Goal: Transaction & Acquisition: Purchase product/service

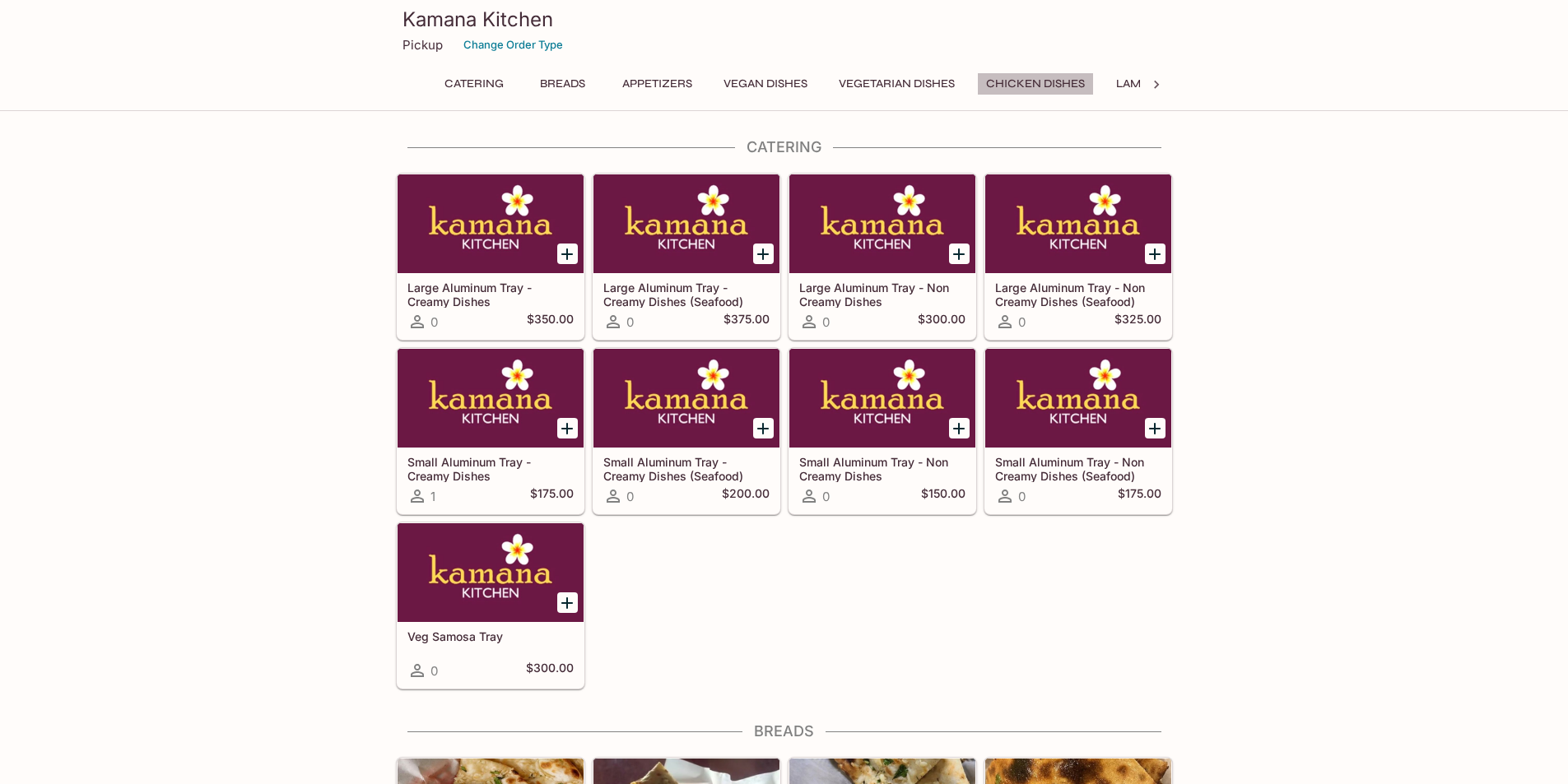
click at [1036, 87] on button "Chicken Dishes" at bounding box center [1035, 84] width 117 height 23
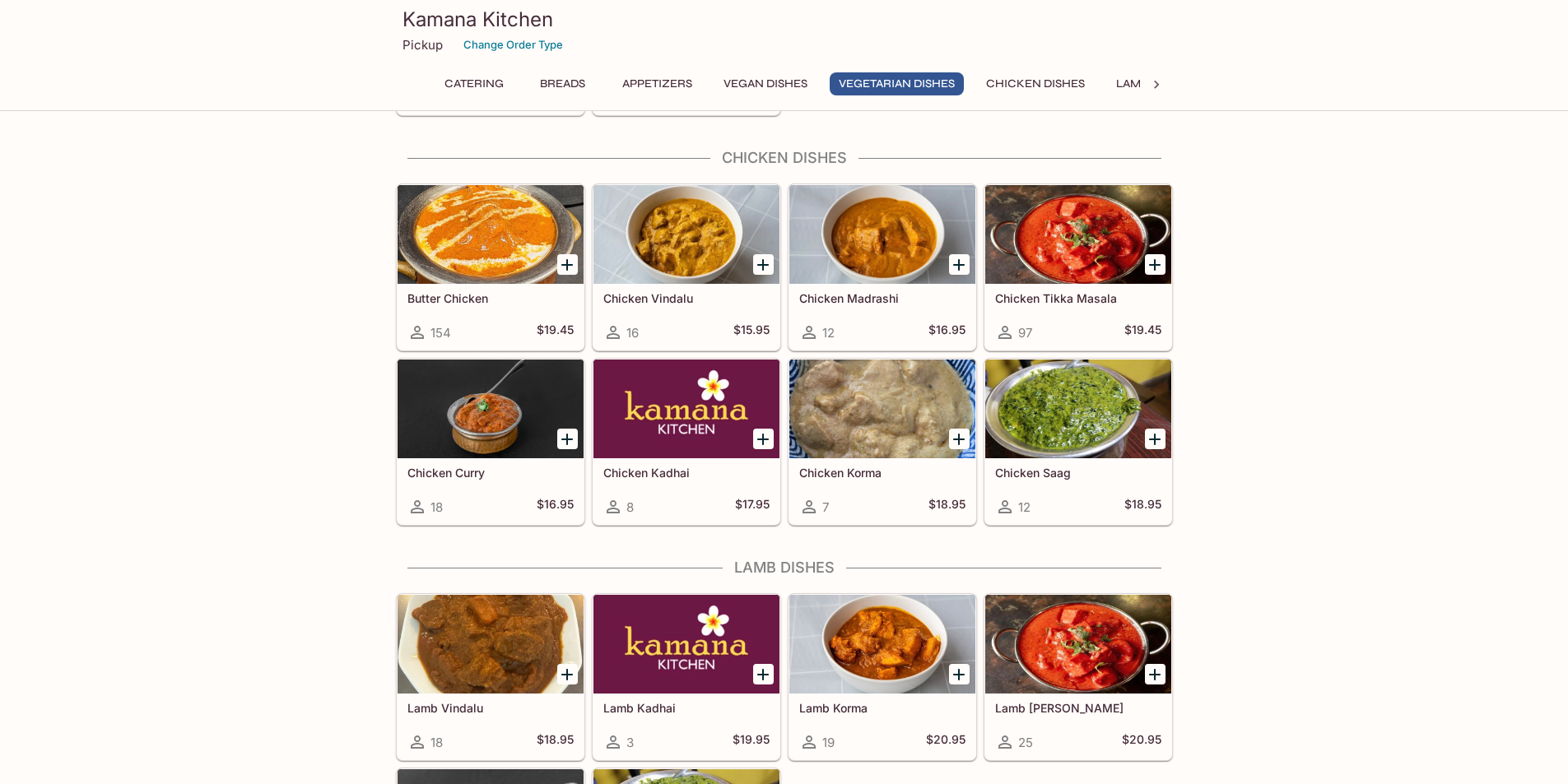
scroll to position [2920, 0]
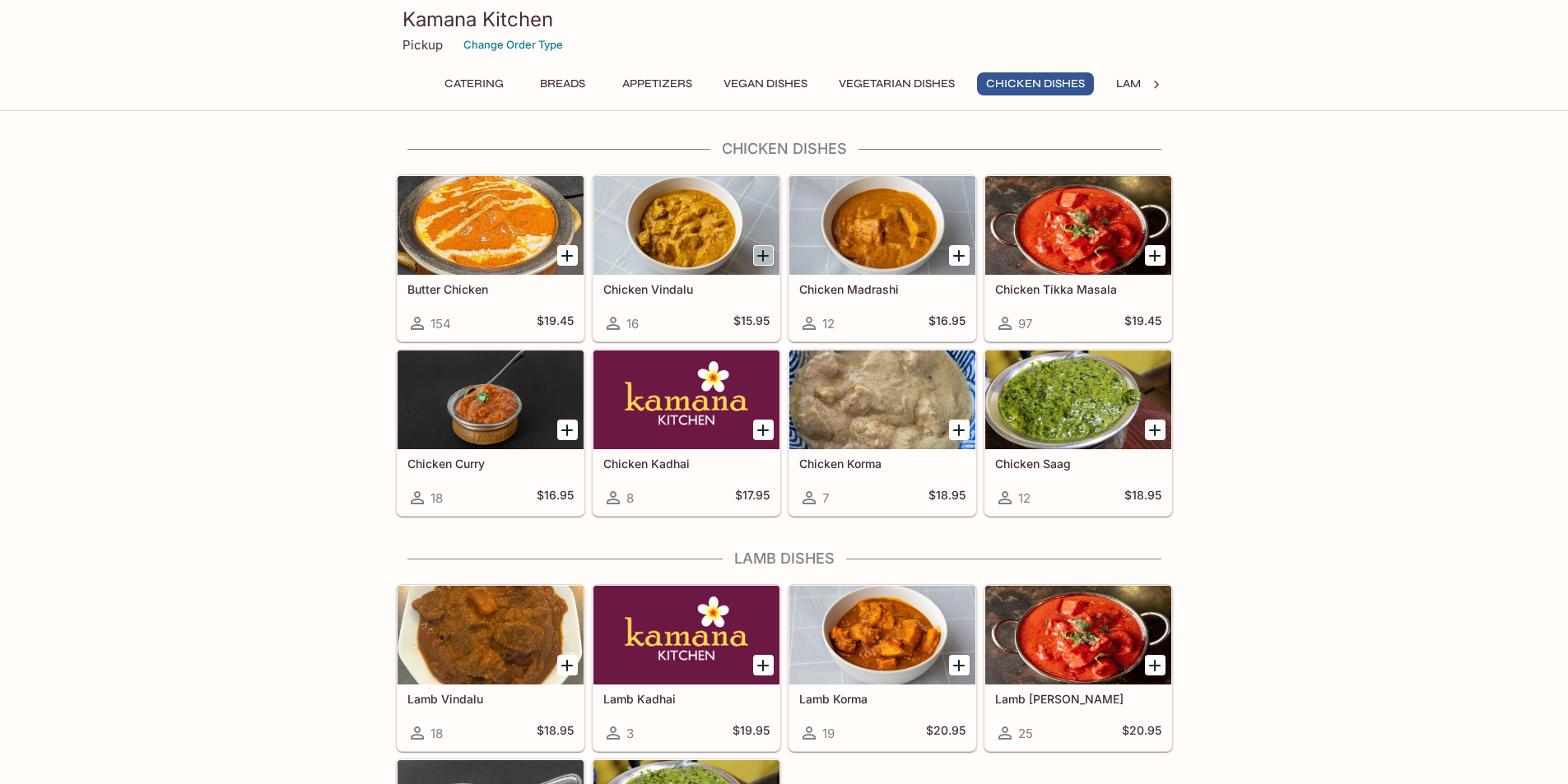
click at [765, 254] on icon "Add Chicken Vindalu" at bounding box center [762, 256] width 19 height 19
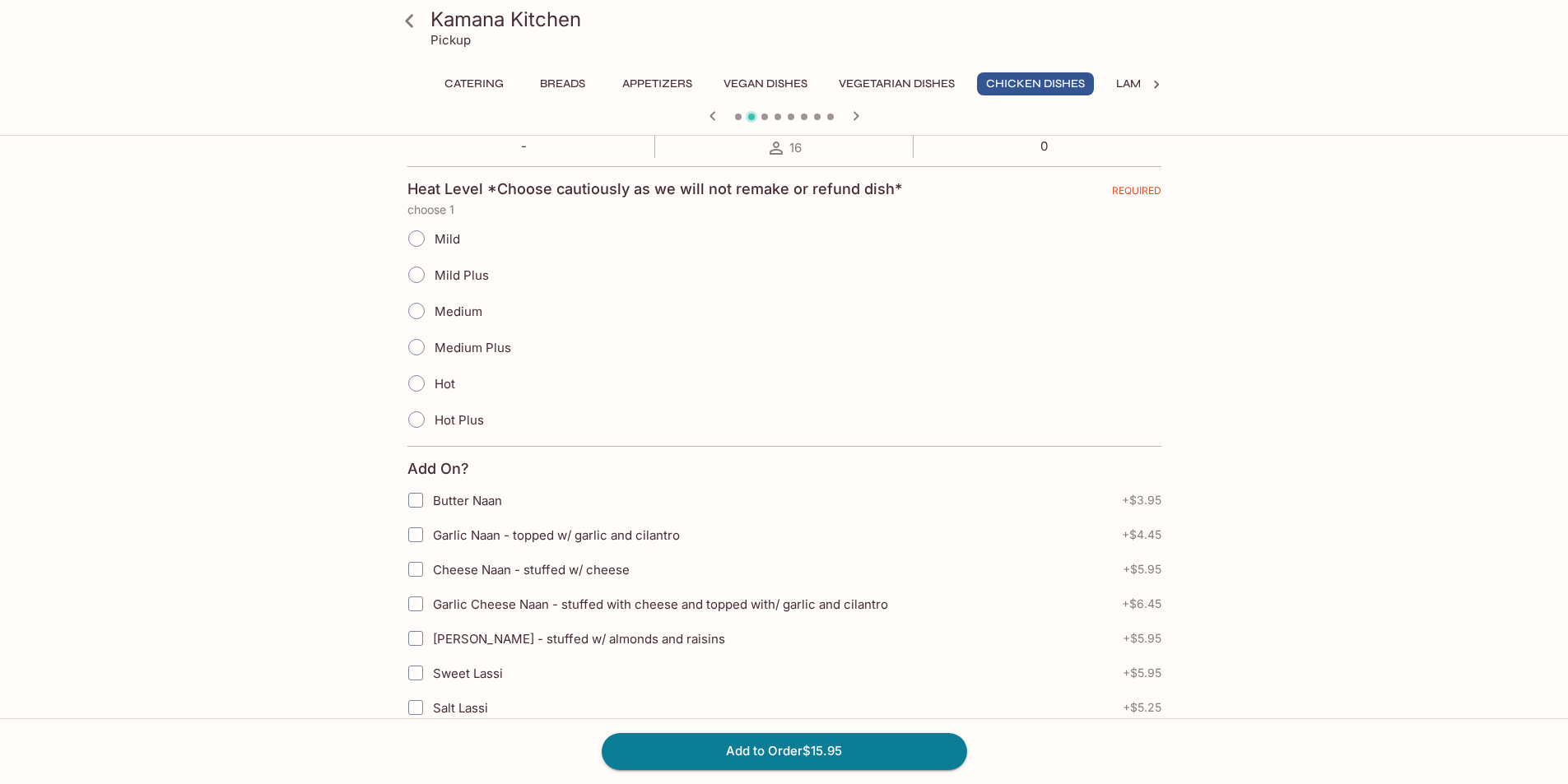
scroll to position [329, 0]
click at [421, 348] on input "Medium Plus" at bounding box center [416, 346] width 35 height 35
click at [420, 343] on input "Medium Plus" at bounding box center [416, 346] width 35 height 35
radio input "true"
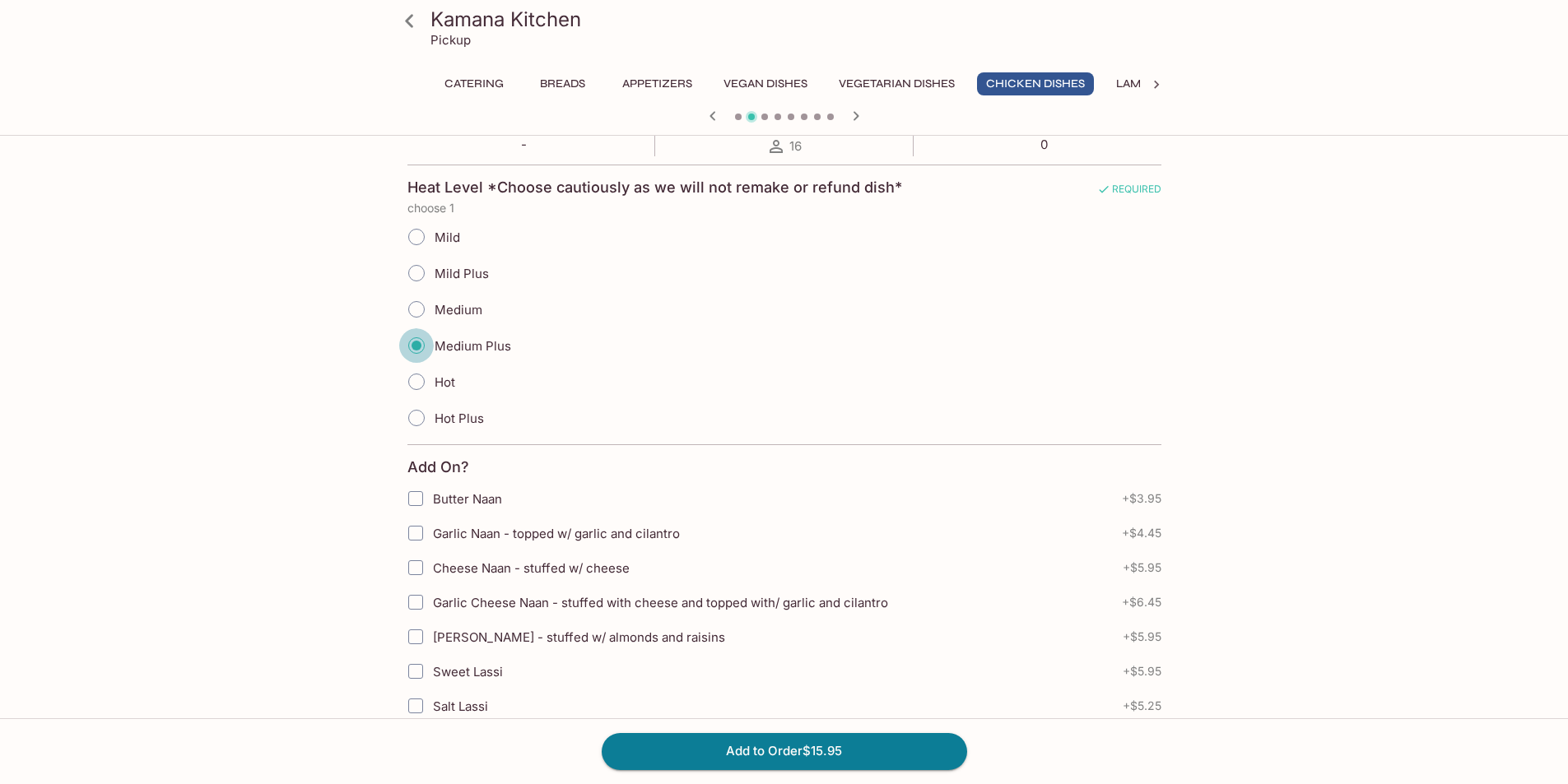
click at [420, 343] on input "Medium Plus" at bounding box center [416, 346] width 35 height 35
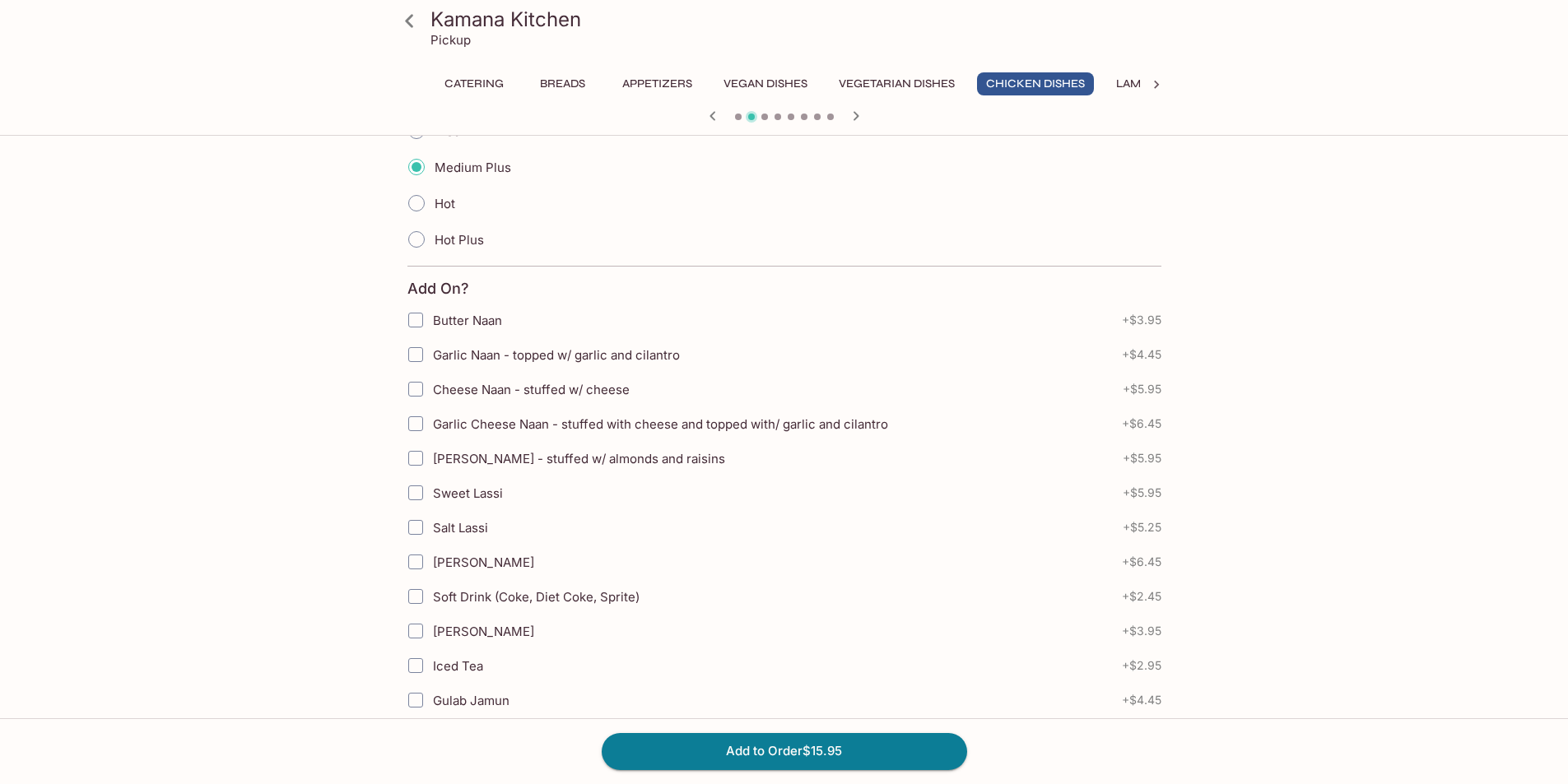
scroll to position [480, 0]
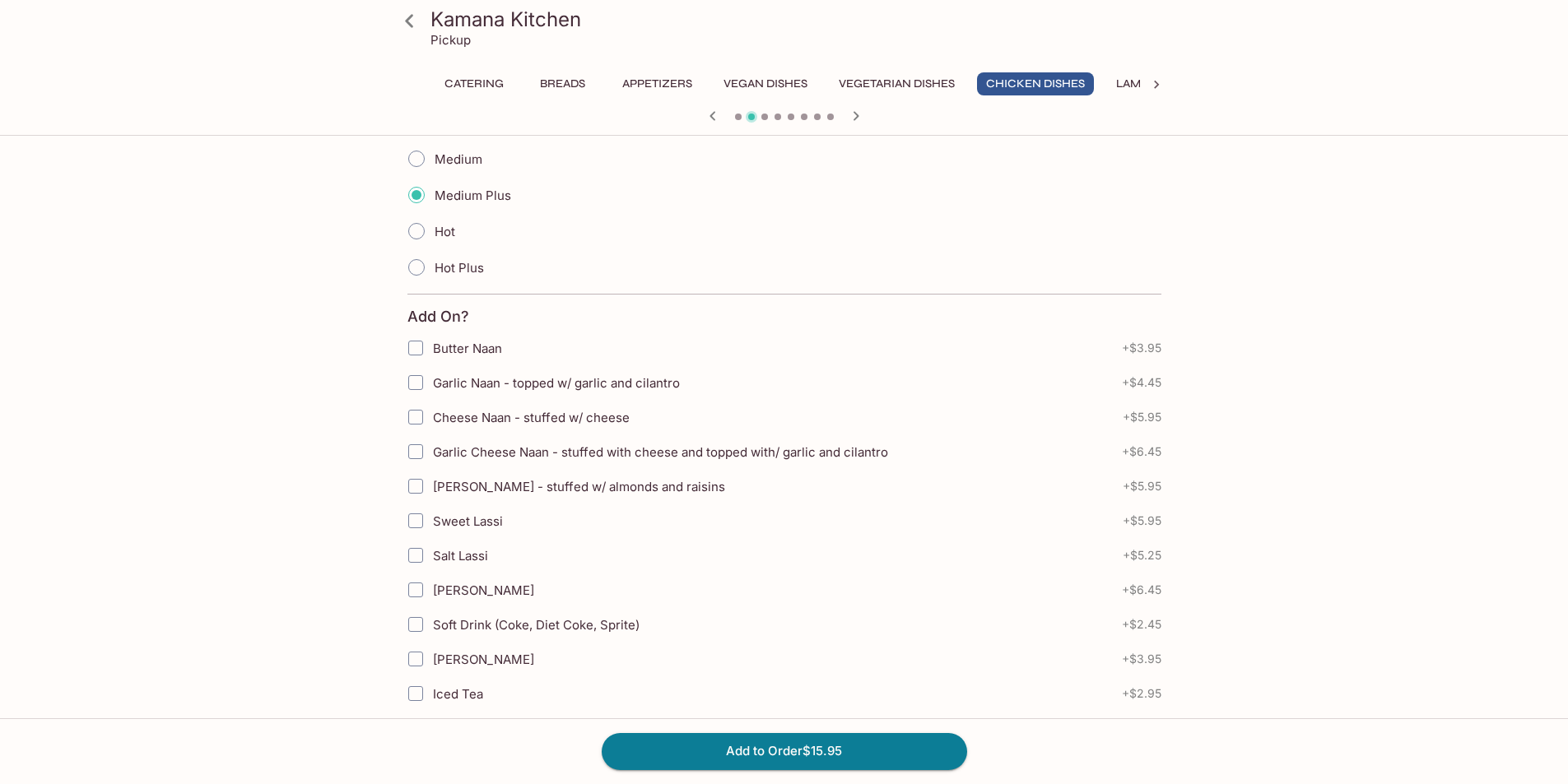
click at [456, 380] on span "Garlic Naan - topped w/ garlic and cilantro" at bounding box center [556, 382] width 247 height 16
click at [432, 380] on input "Garlic Naan - topped w/ garlic and cilantro" at bounding box center [415, 382] width 33 height 33
checkbox input "true"
click at [801, 755] on button "Add to Order $20.40" at bounding box center [785, 751] width 366 height 36
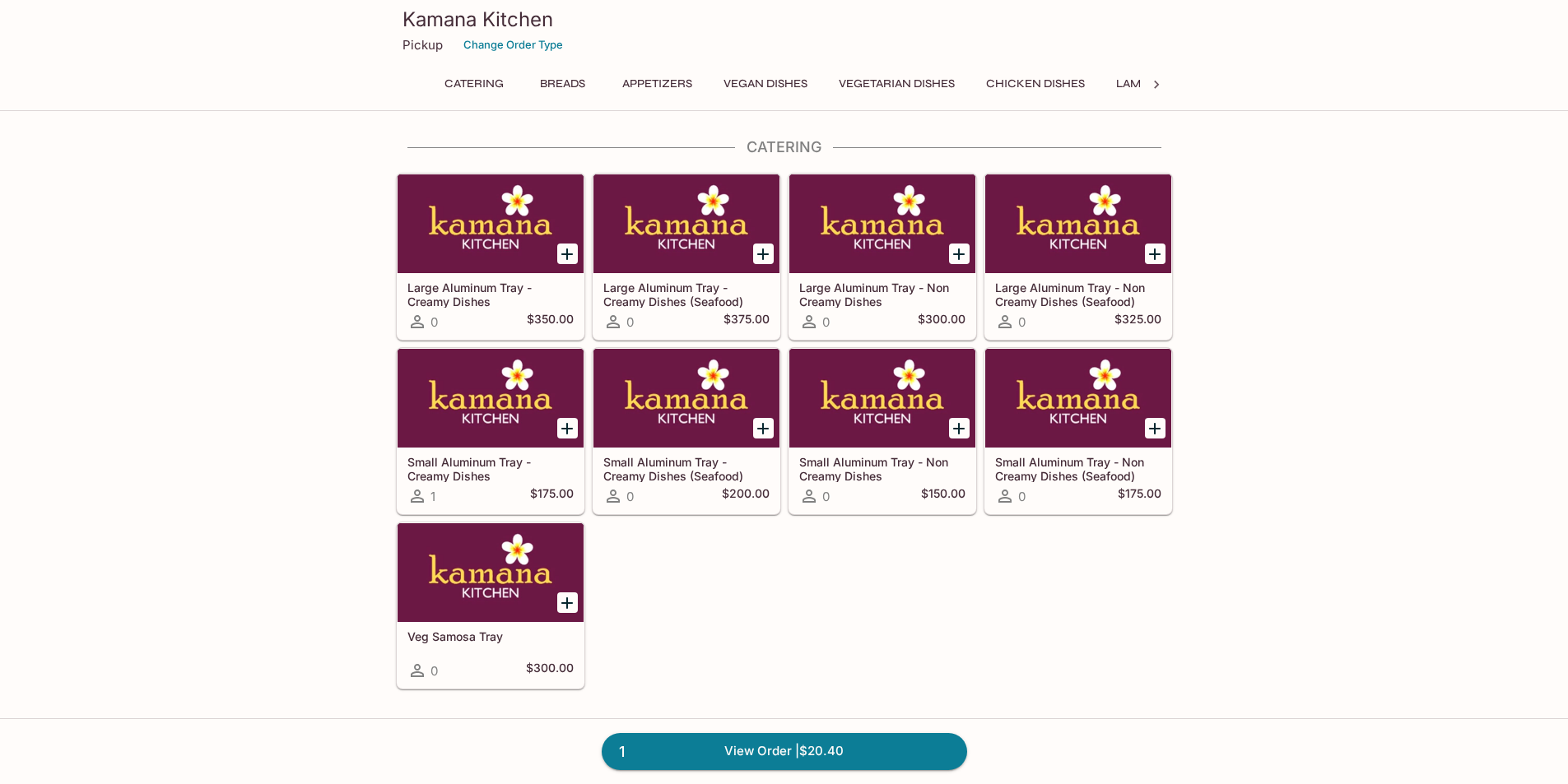
click at [1018, 78] on button "Chicken Dishes" at bounding box center [1035, 84] width 117 height 23
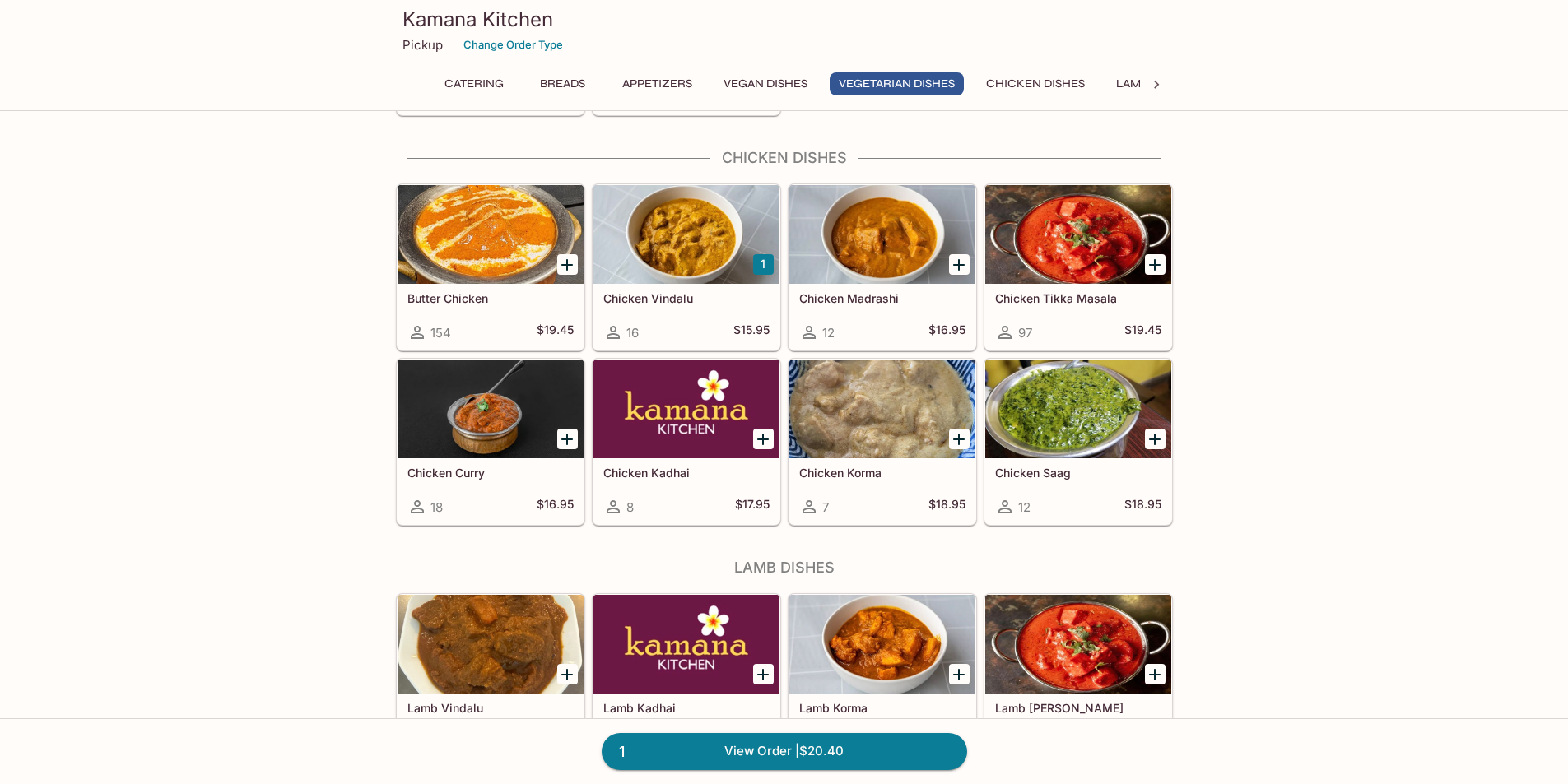
scroll to position [2920, 0]
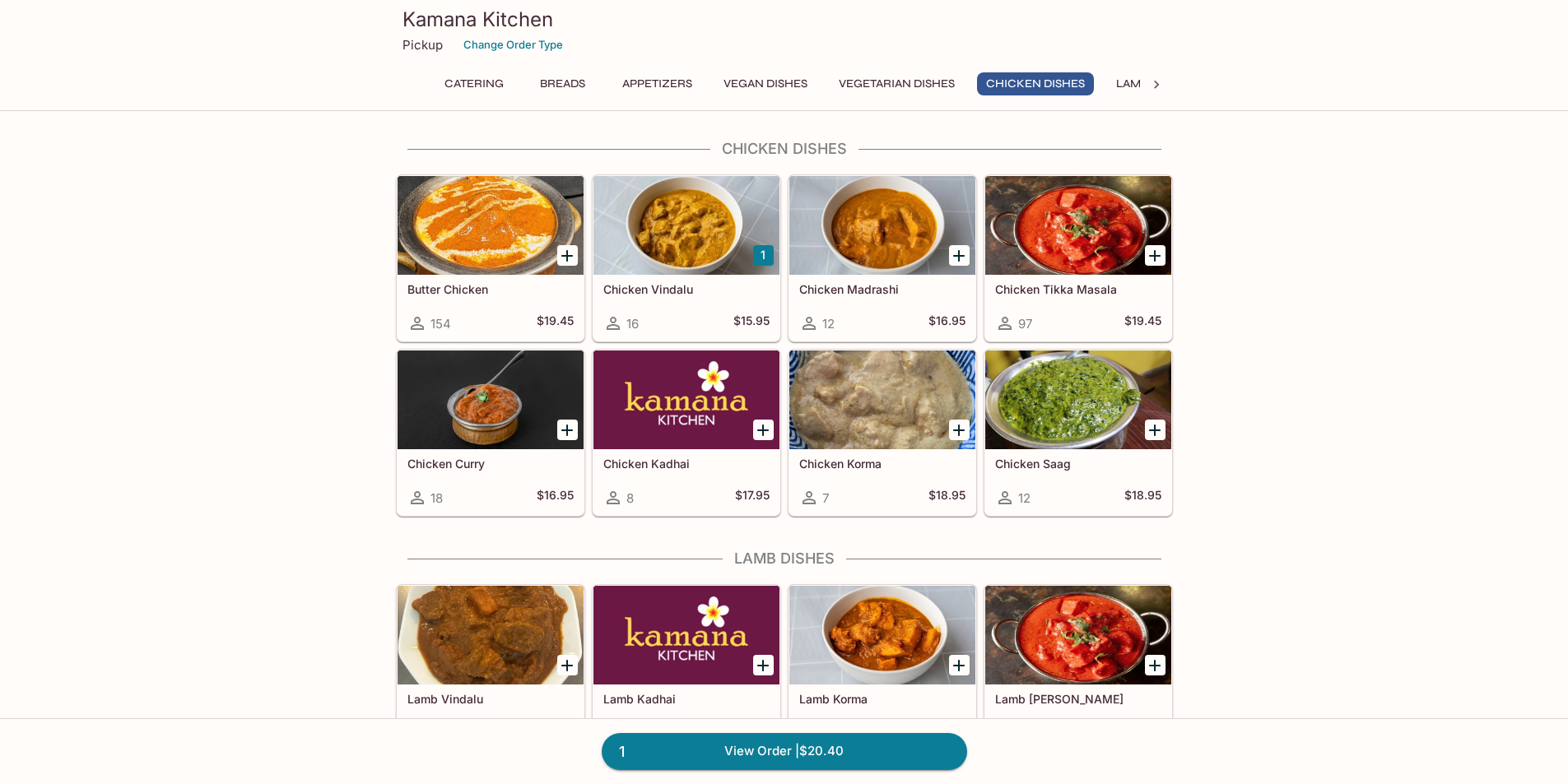
click at [1096, 260] on div at bounding box center [1078, 225] width 186 height 98
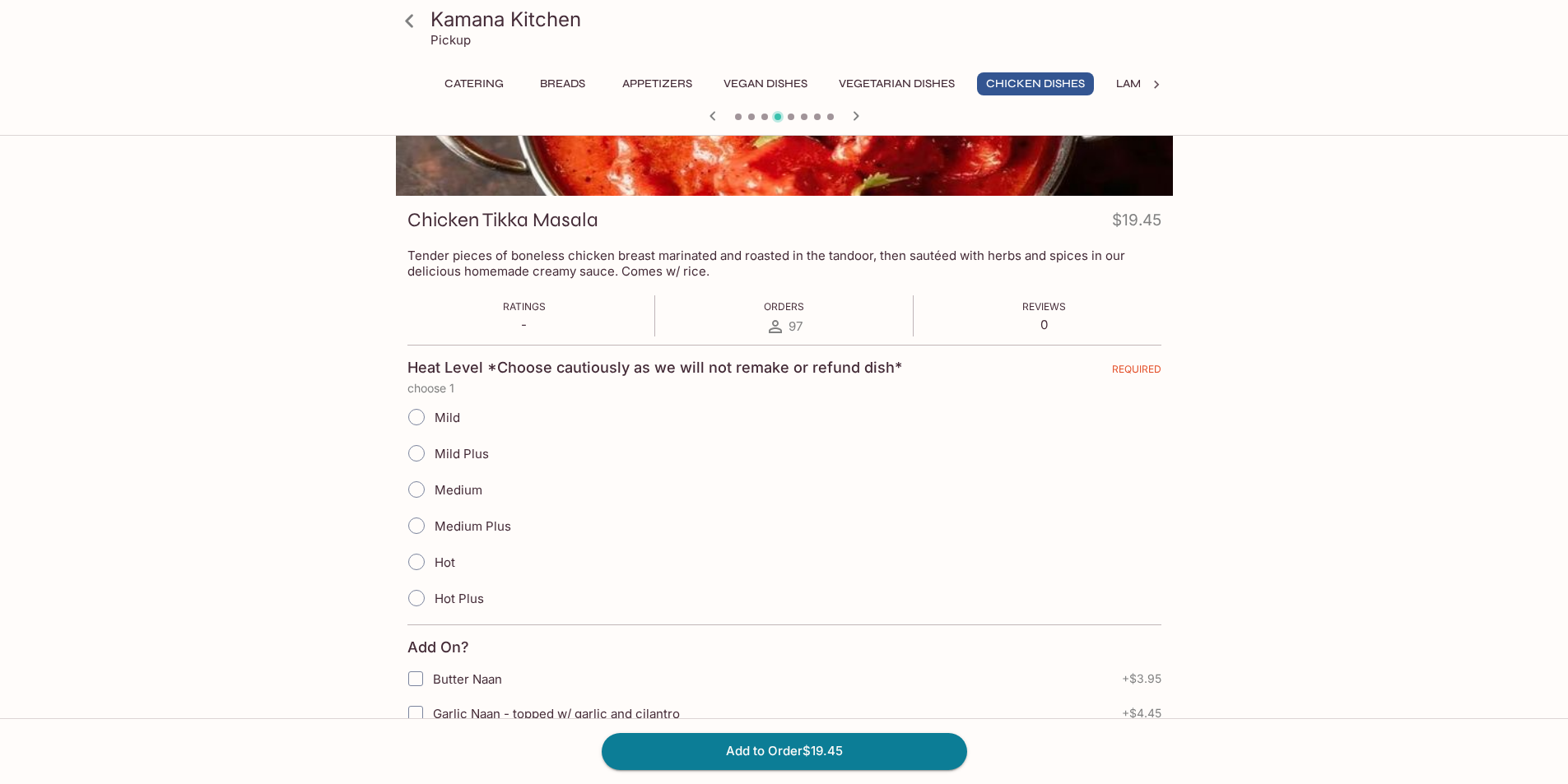
scroll to position [247, 0]
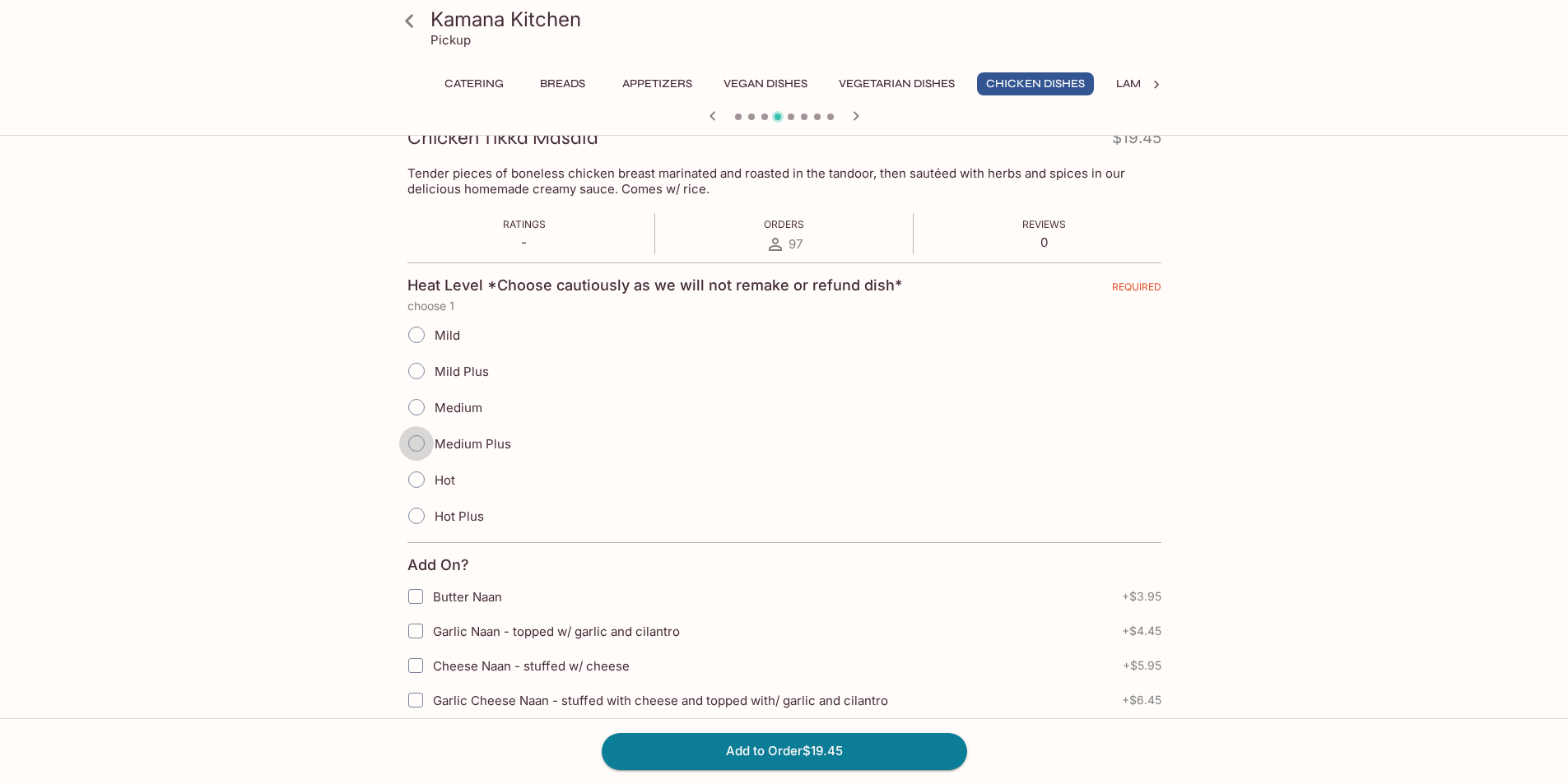
click at [421, 443] on input "Medium Plus" at bounding box center [416, 444] width 35 height 35
radio input "true"
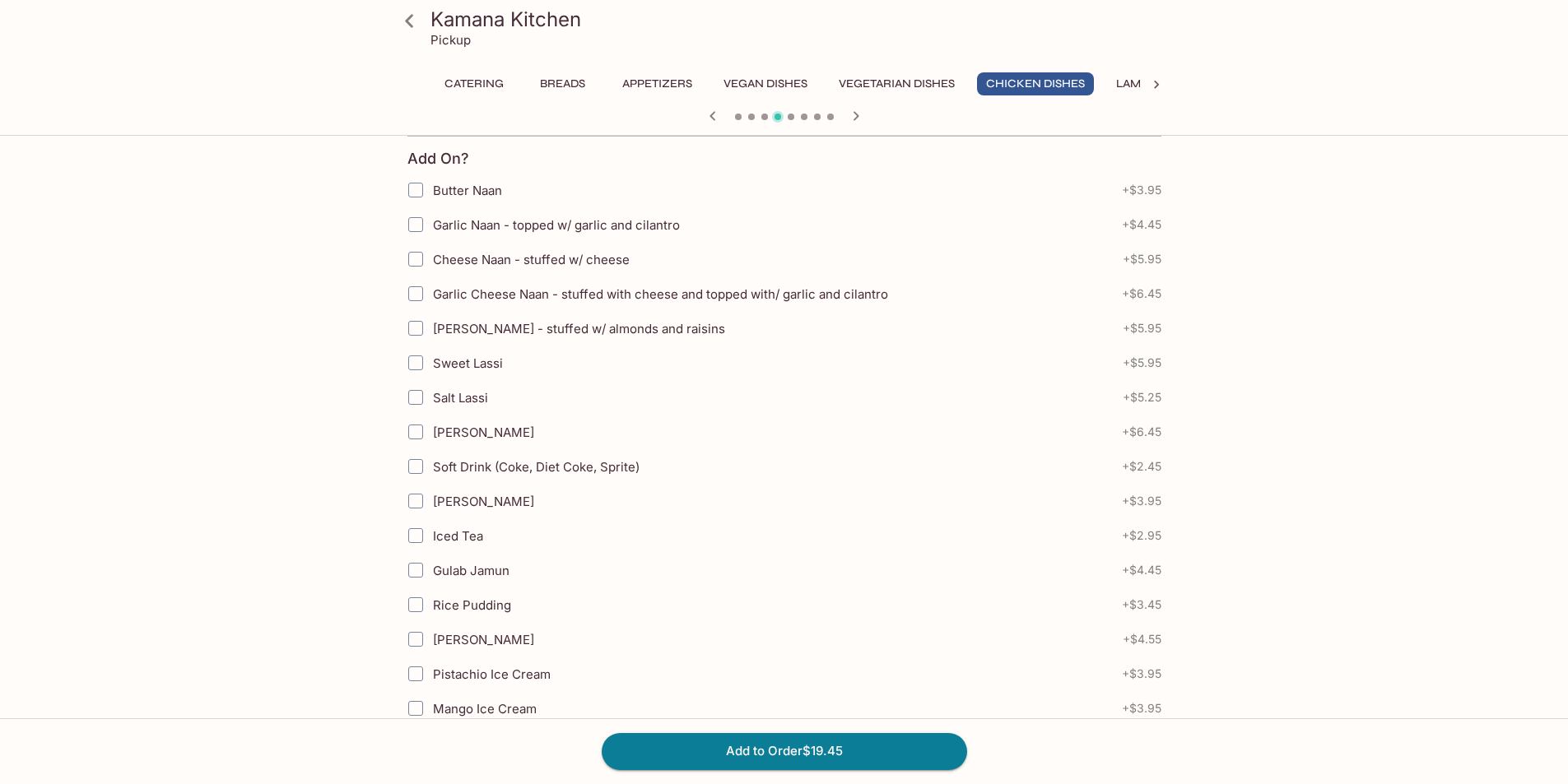
scroll to position [658, 0]
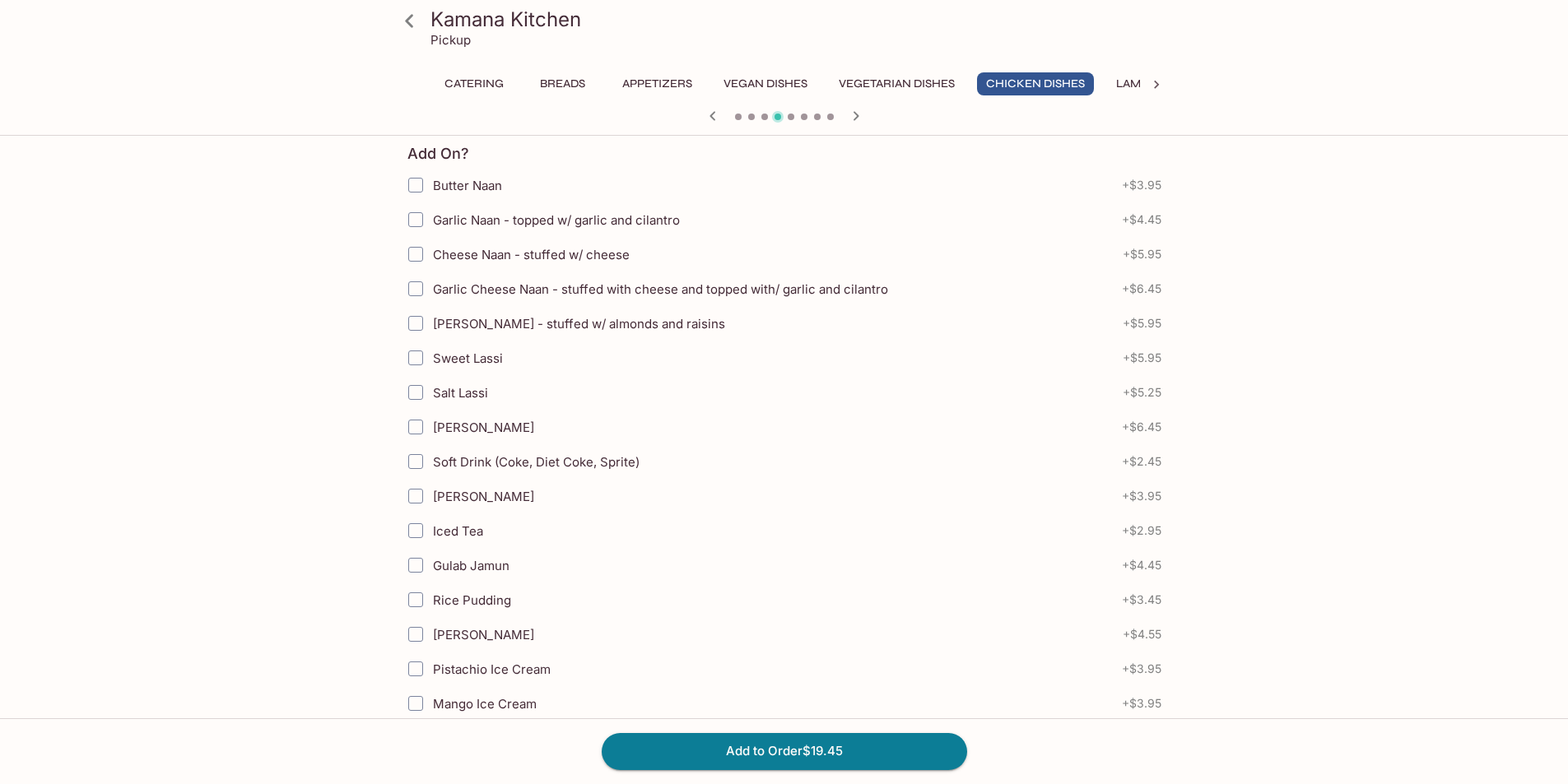
click at [421, 253] on input "Cheese Naan - stuffed w/ cheese" at bounding box center [415, 255] width 33 height 33
checkbox input "true"
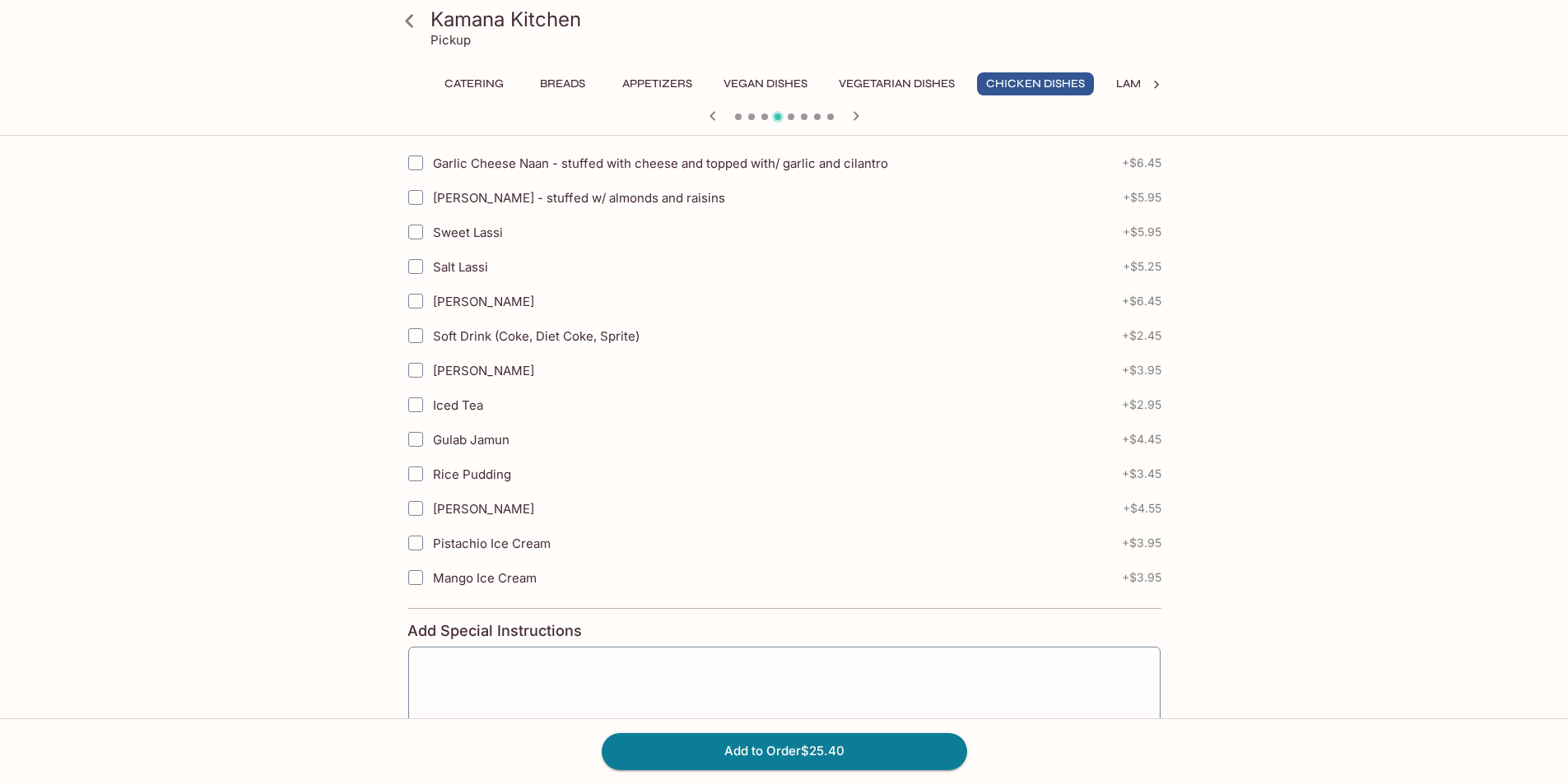
scroll to position [892, 0]
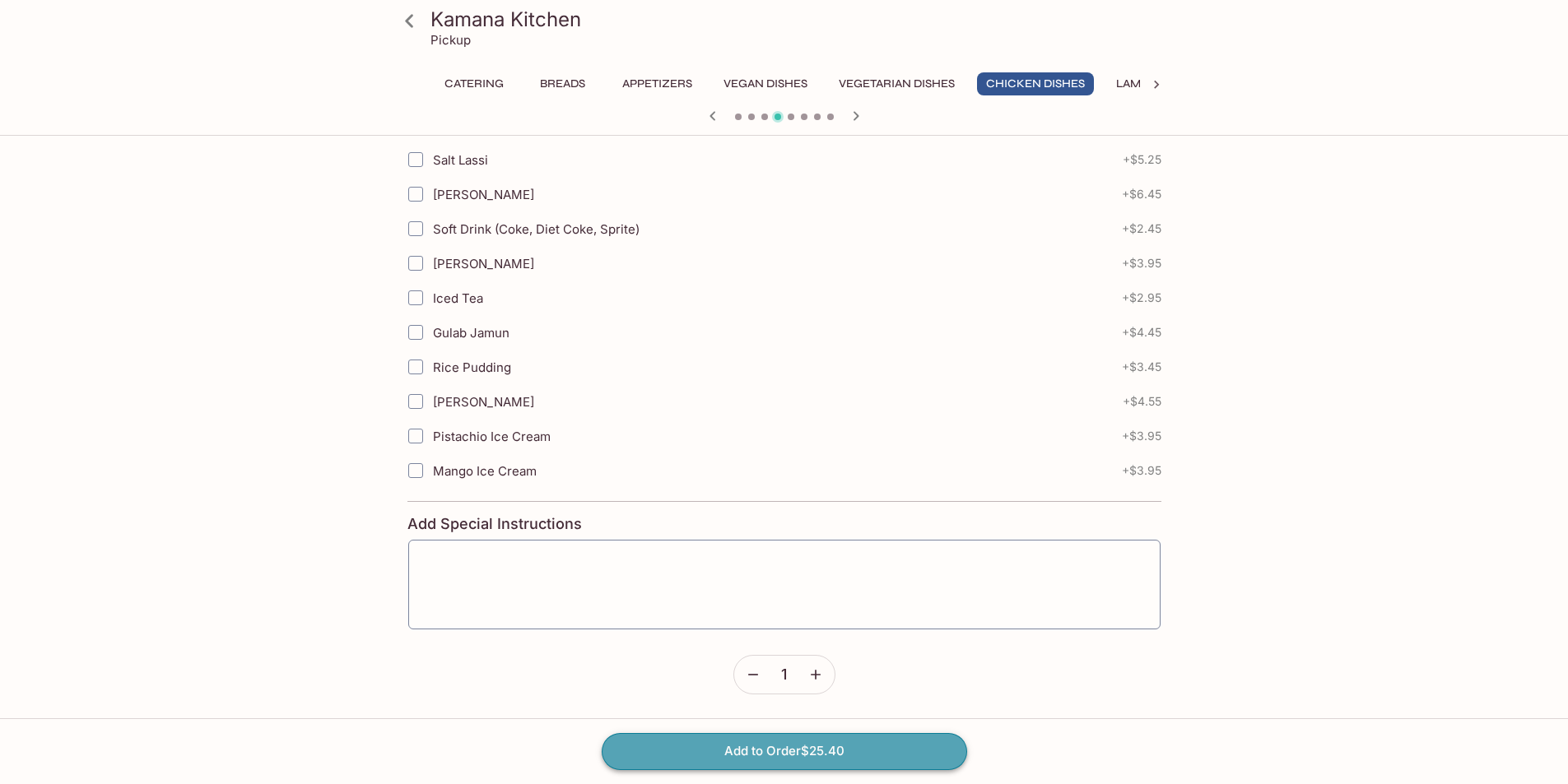
click at [784, 748] on button "Add to Order $25.40" at bounding box center [785, 751] width 366 height 36
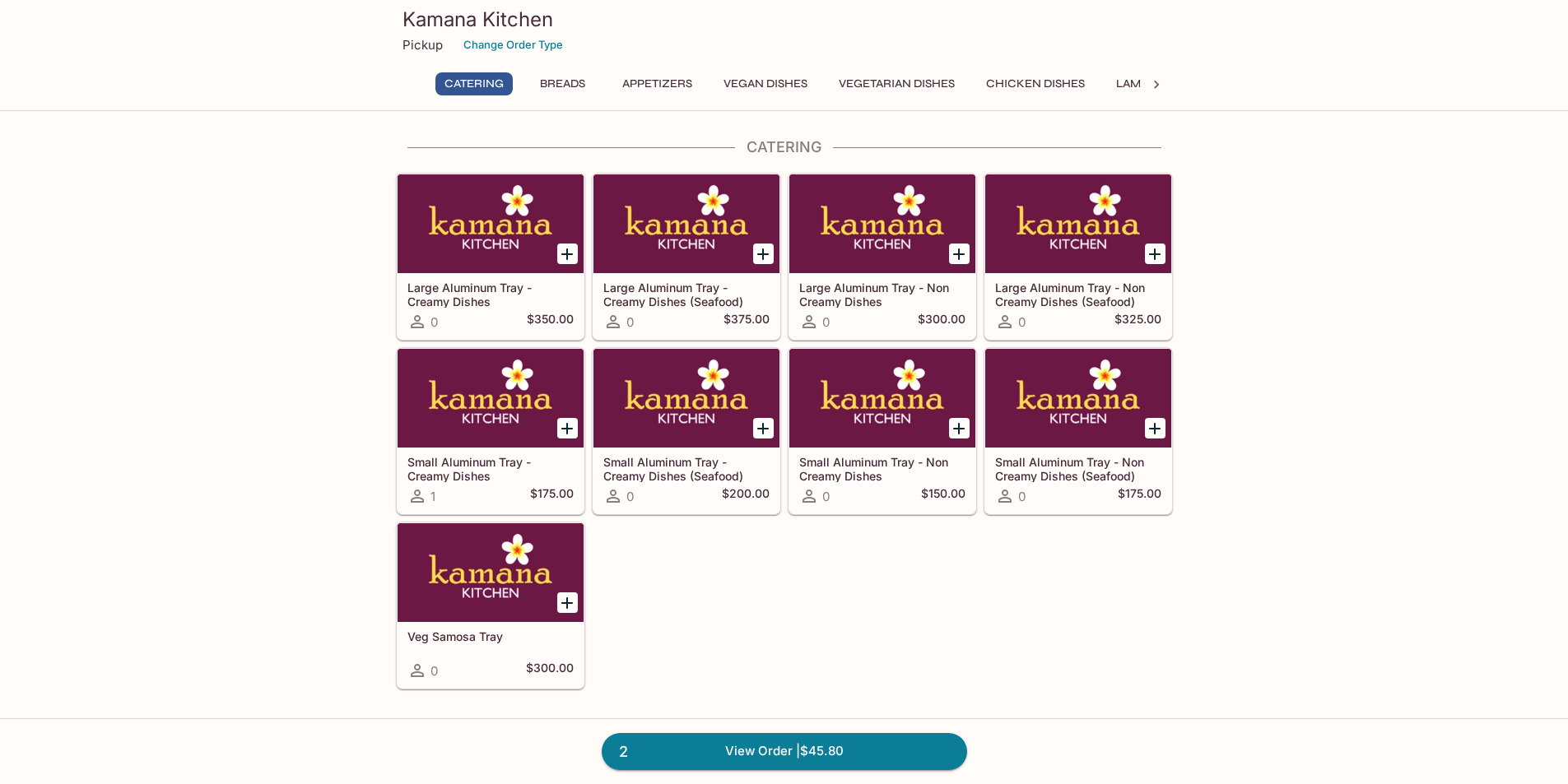
click at [1081, 85] on button "Chicken Dishes" at bounding box center [1035, 84] width 117 height 23
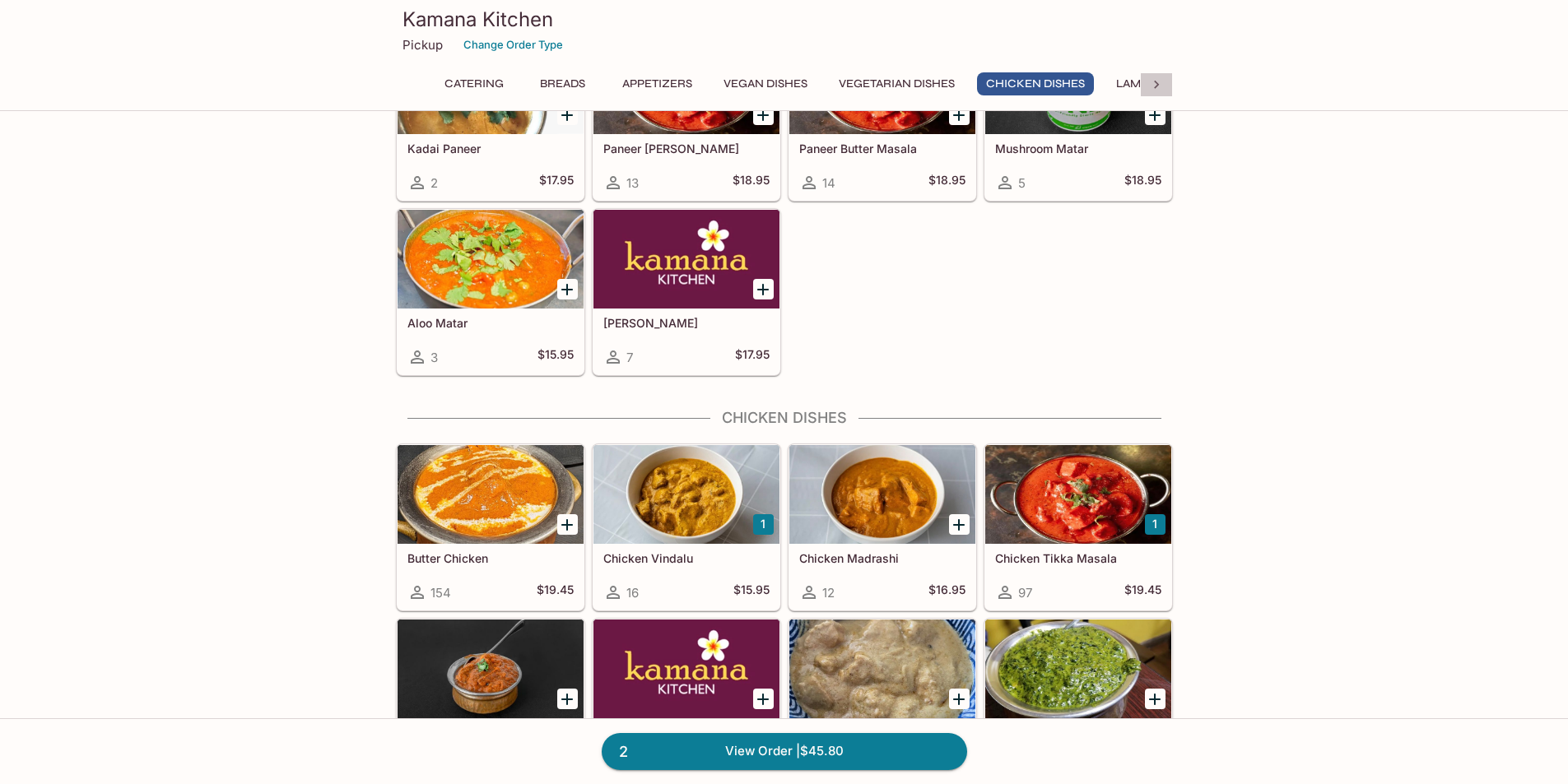
click at [1168, 85] on div at bounding box center [1156, 85] width 33 height 25
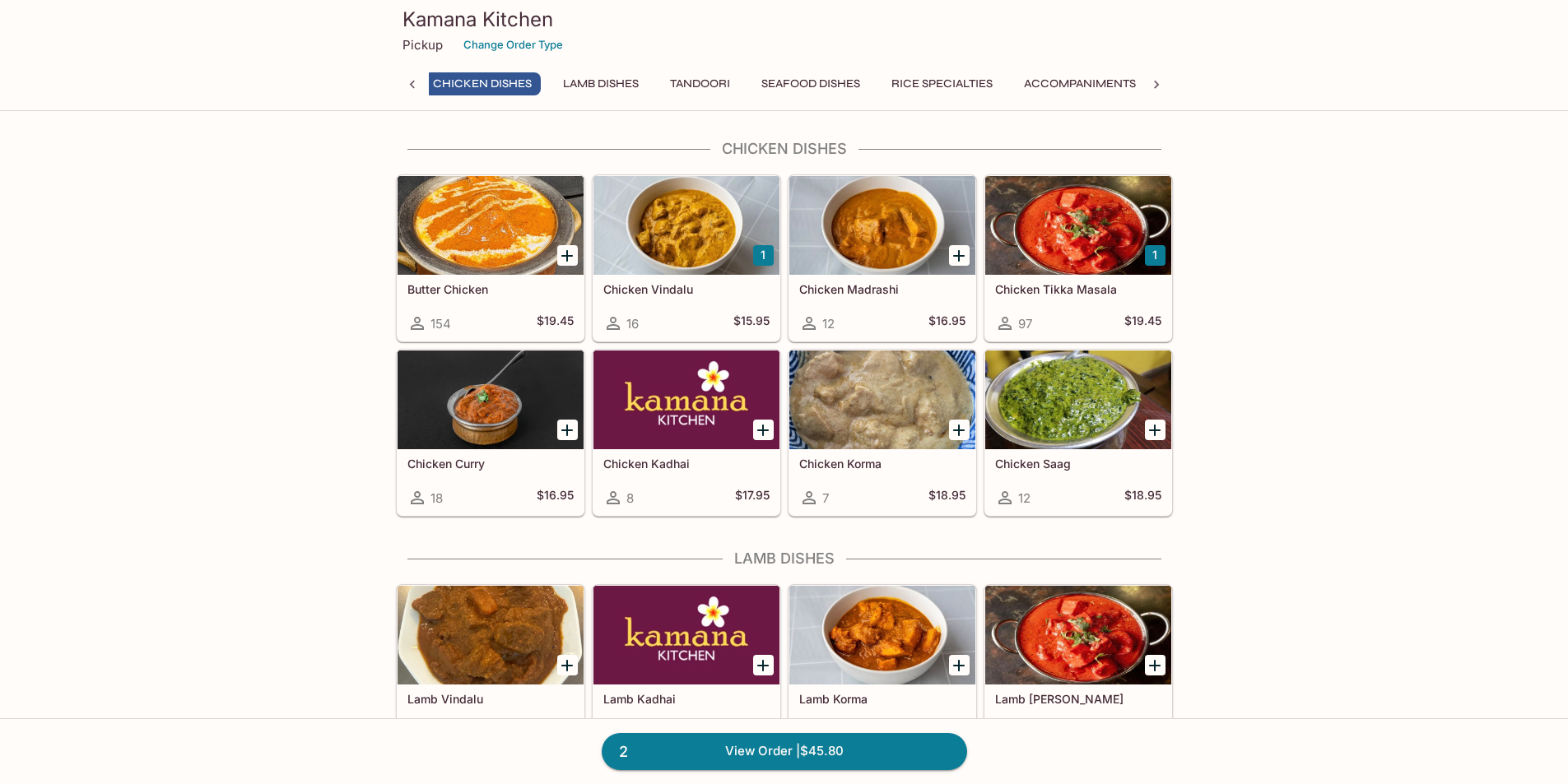
scroll to position [0, 553]
click at [722, 91] on button "Tandoori" at bounding box center [699, 84] width 78 height 23
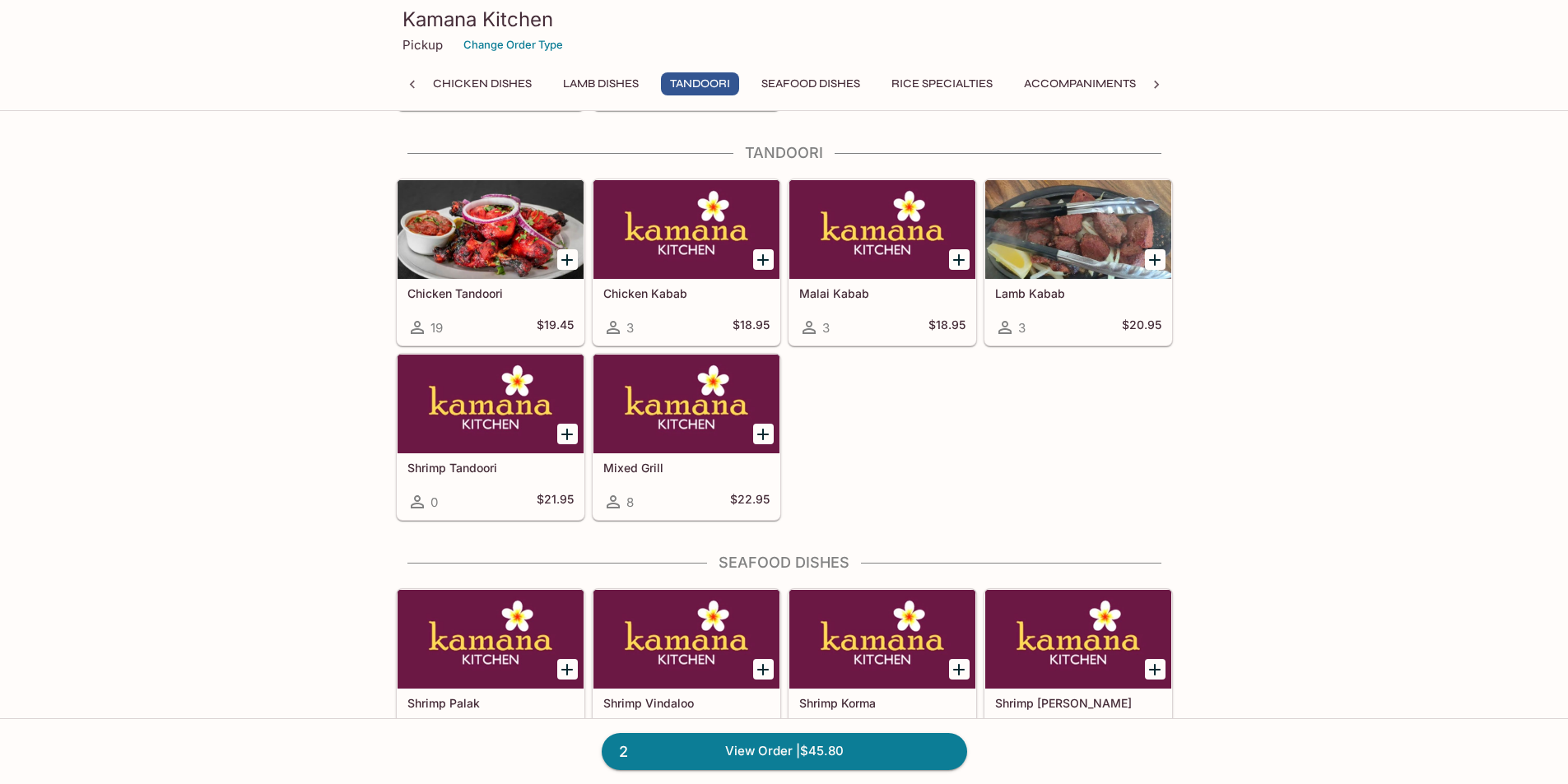
scroll to position [3740, 0]
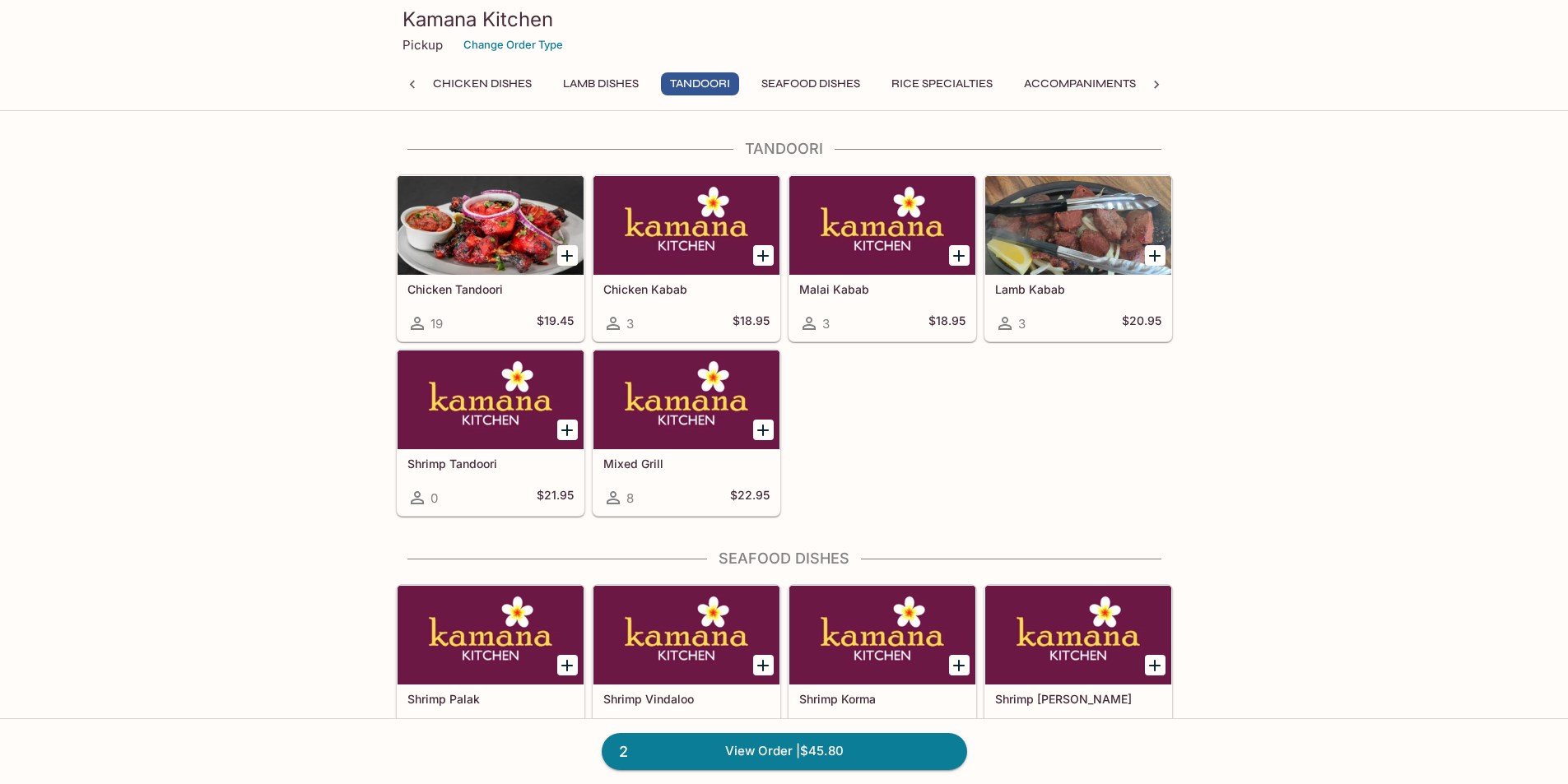
click at [524, 237] on div at bounding box center [491, 225] width 186 height 98
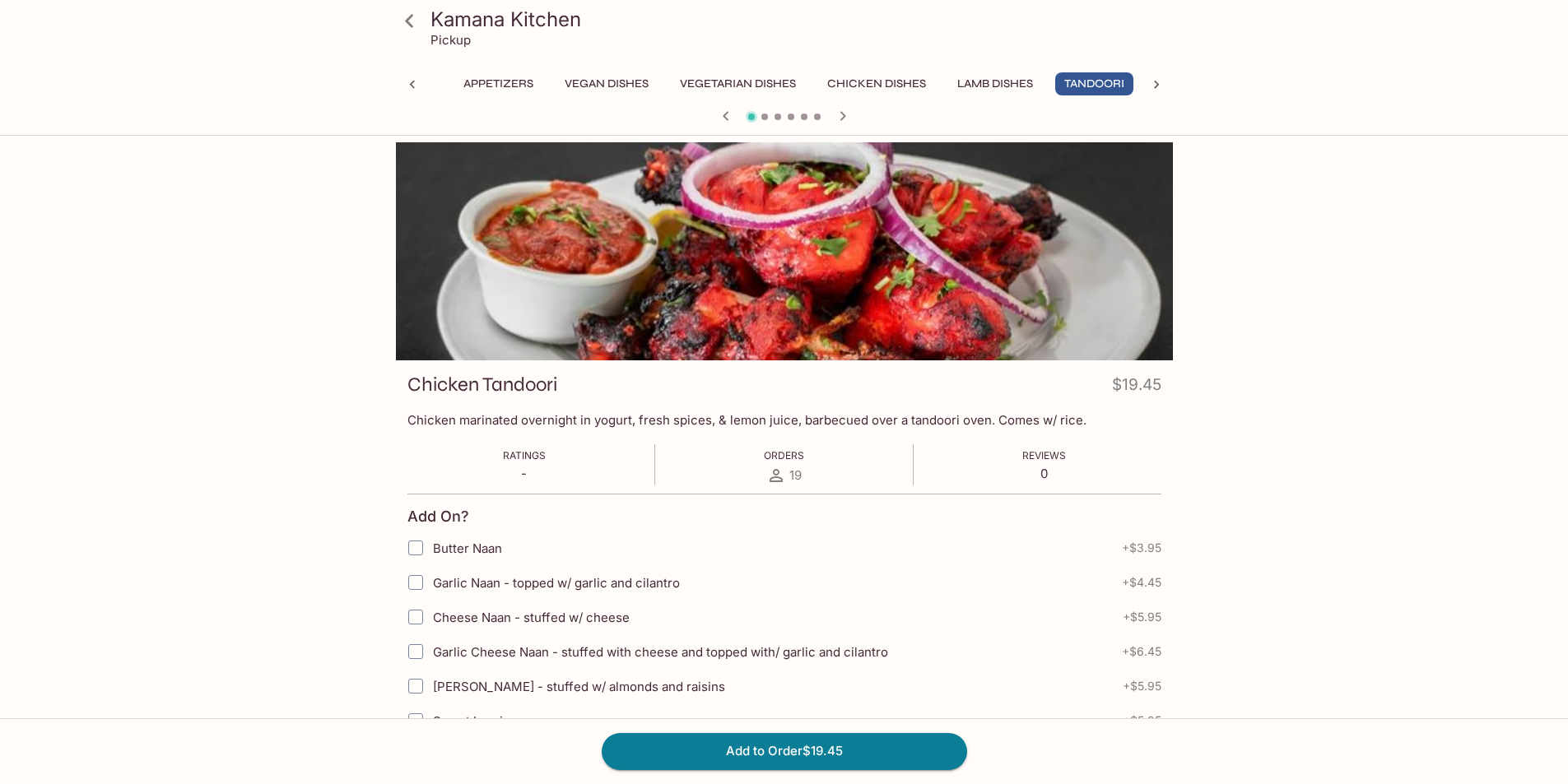
scroll to position [0, 161]
click at [410, 23] on icon at bounding box center [409, 20] width 8 height 13
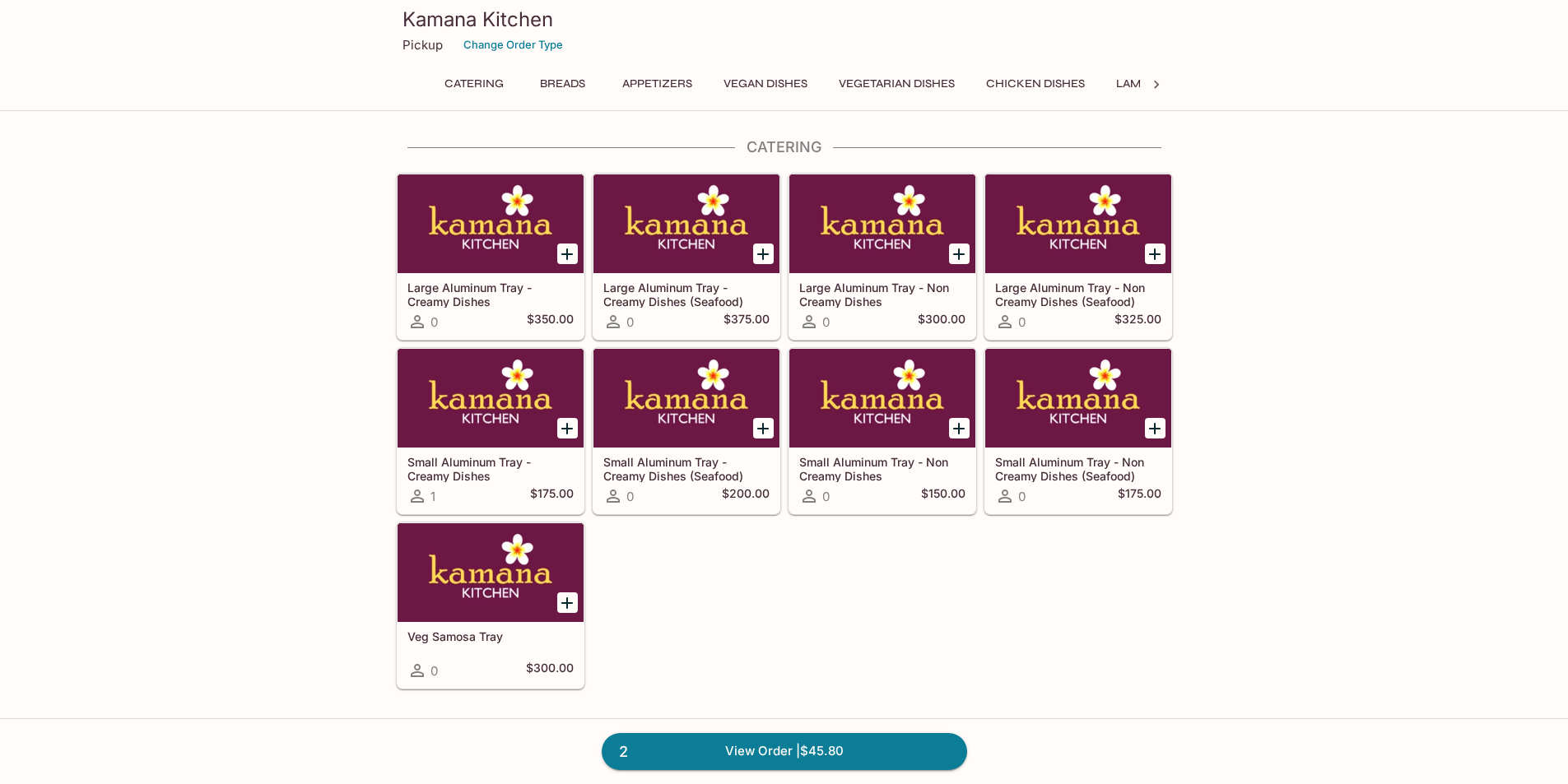
click at [1157, 85] on icon at bounding box center [1155, 85] width 5 height 8
click at [566, 70] on div "Kamana Kitchen Pickup Change Order Type Catering Breads Appetizers Vegan Dishes…" at bounding box center [785, 52] width 790 height 106
click at [566, 77] on button "Tandoori" at bounding box center [570, 84] width 78 height 23
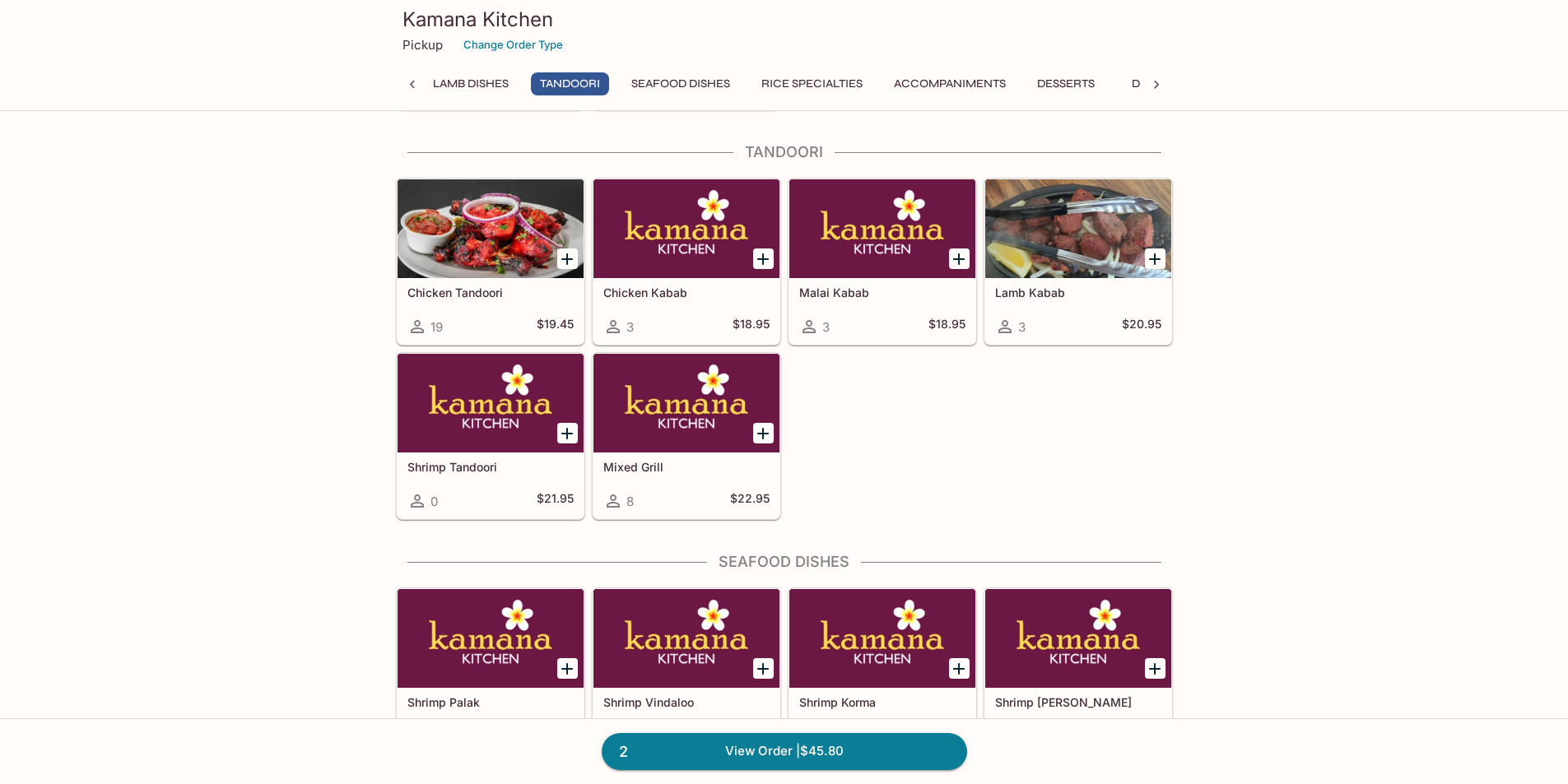
scroll to position [3740, 0]
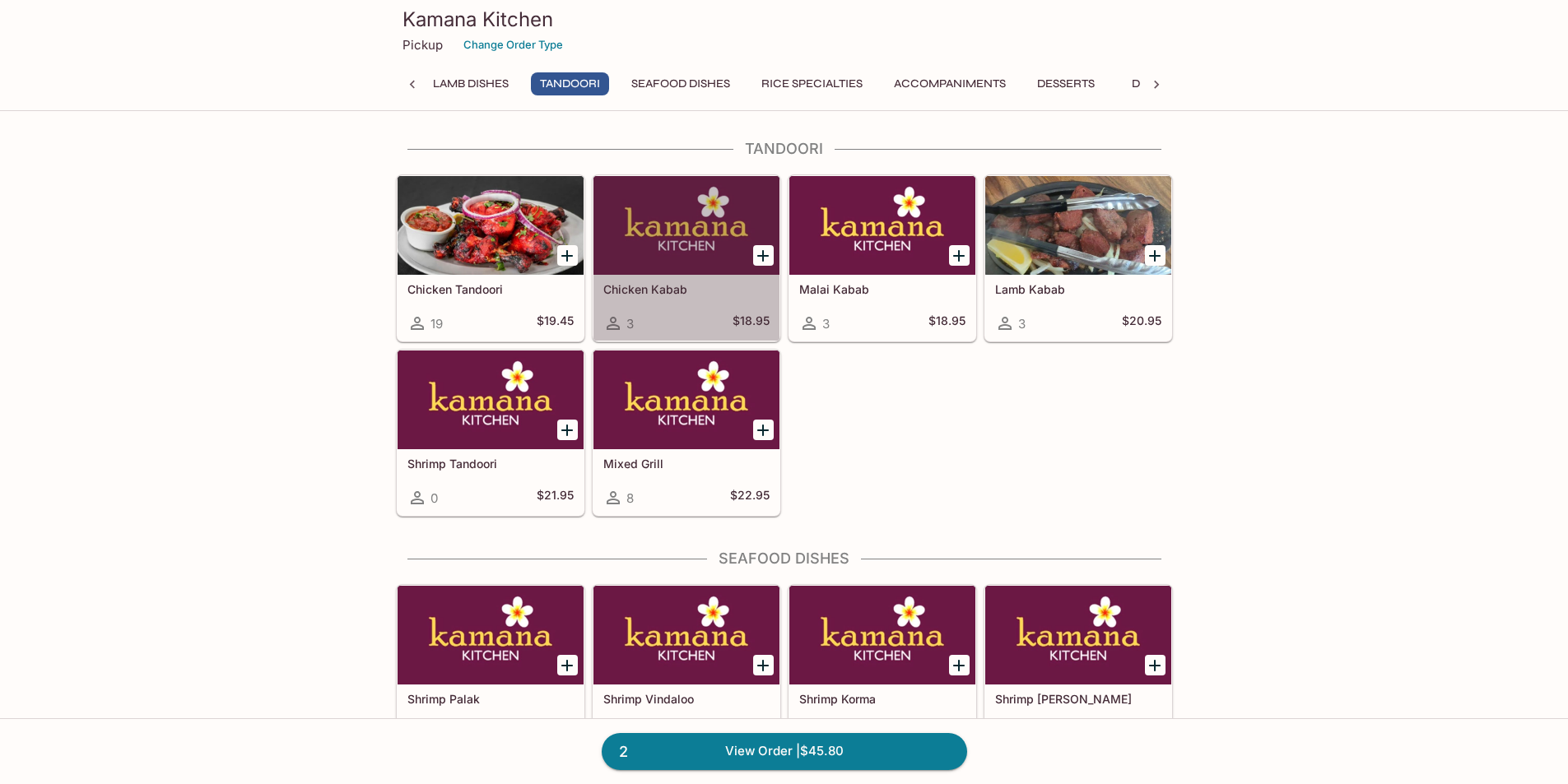
click at [673, 292] on h5 "Chicken Kabab" at bounding box center [686, 289] width 166 height 14
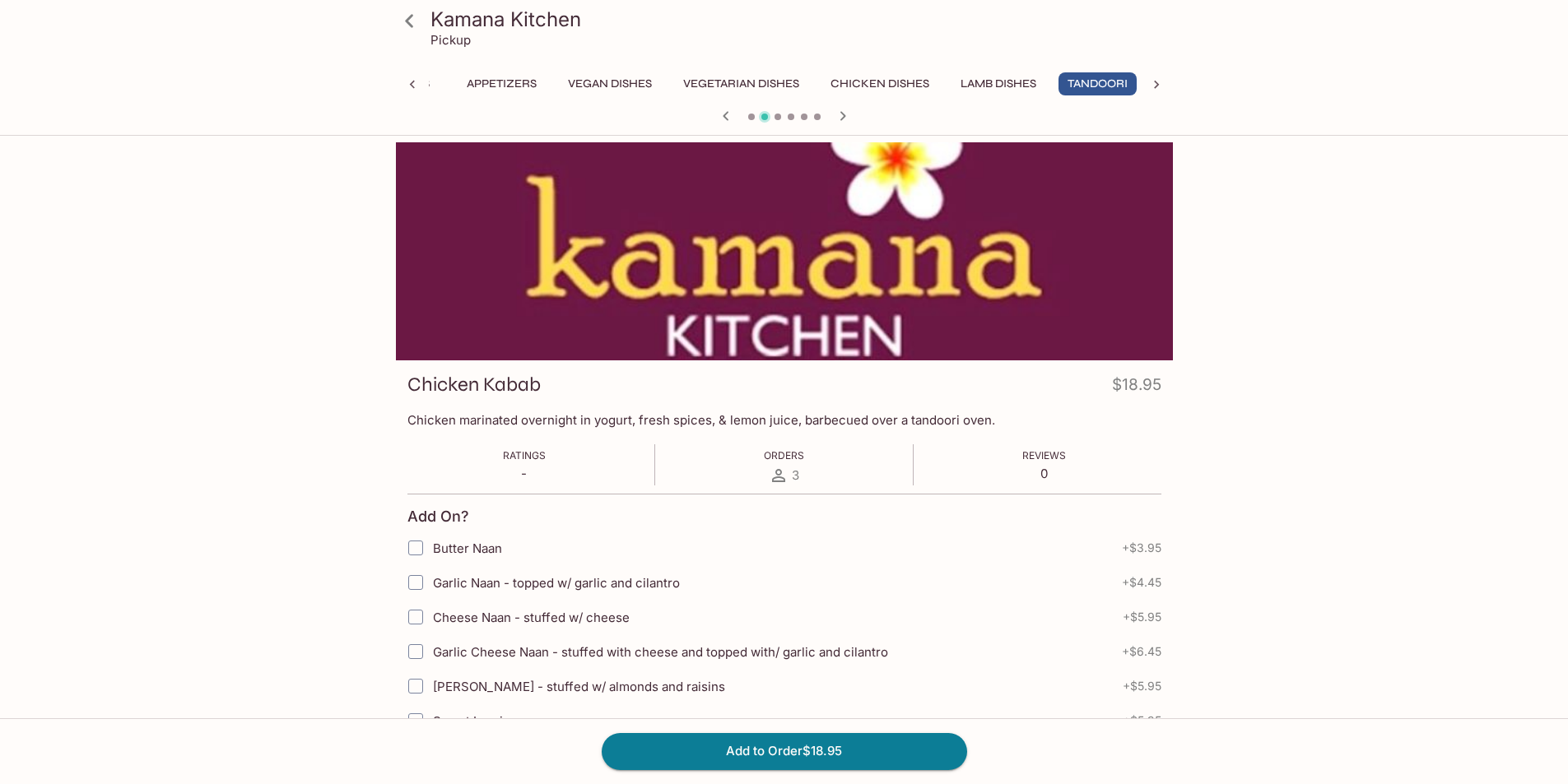
scroll to position [0, 161]
click at [748, 280] on div at bounding box center [784, 251] width 777 height 218
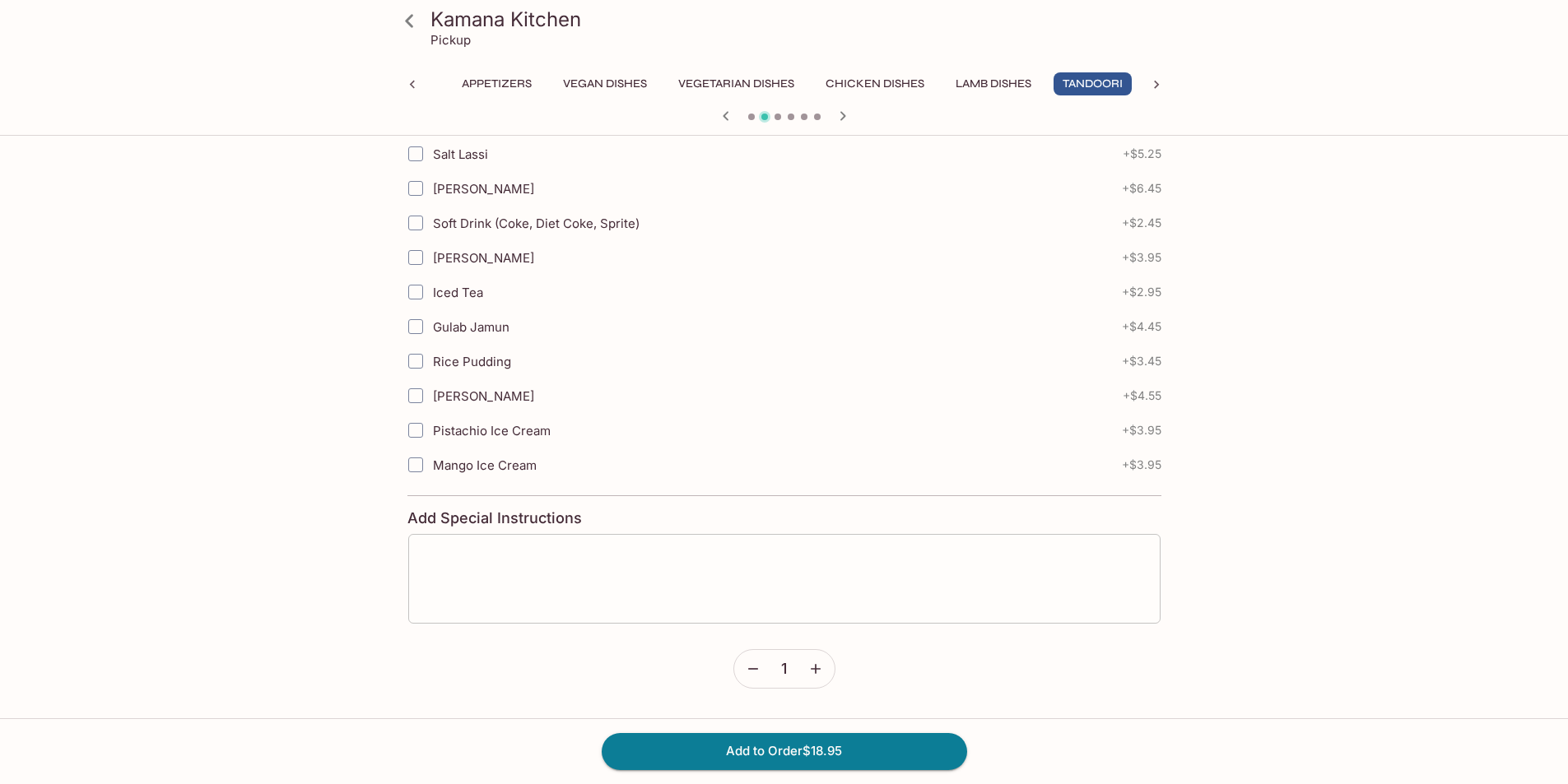
scroll to position [611, 0]
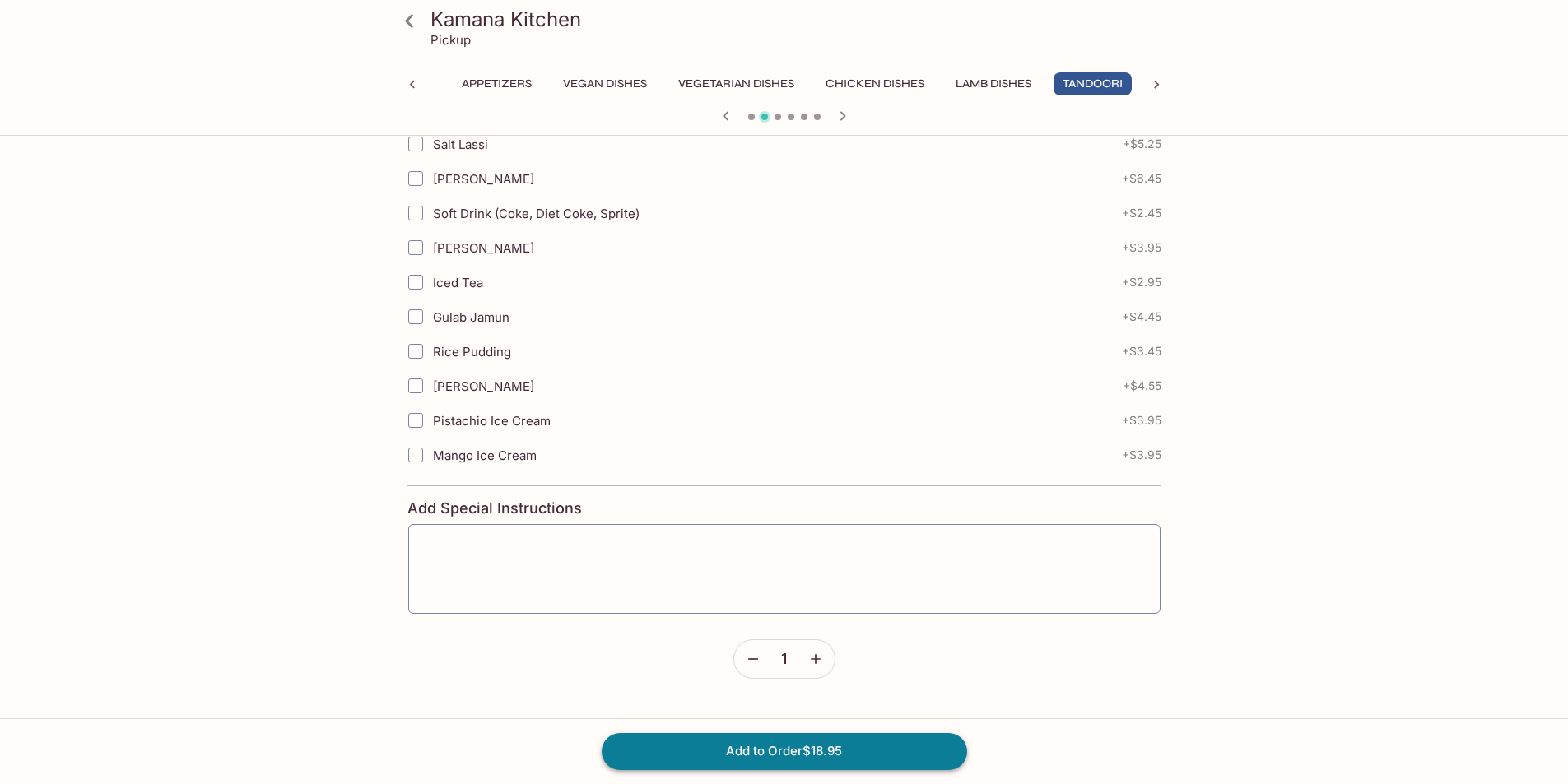
click at [792, 750] on button "Add to Order $18.95" at bounding box center [785, 751] width 366 height 36
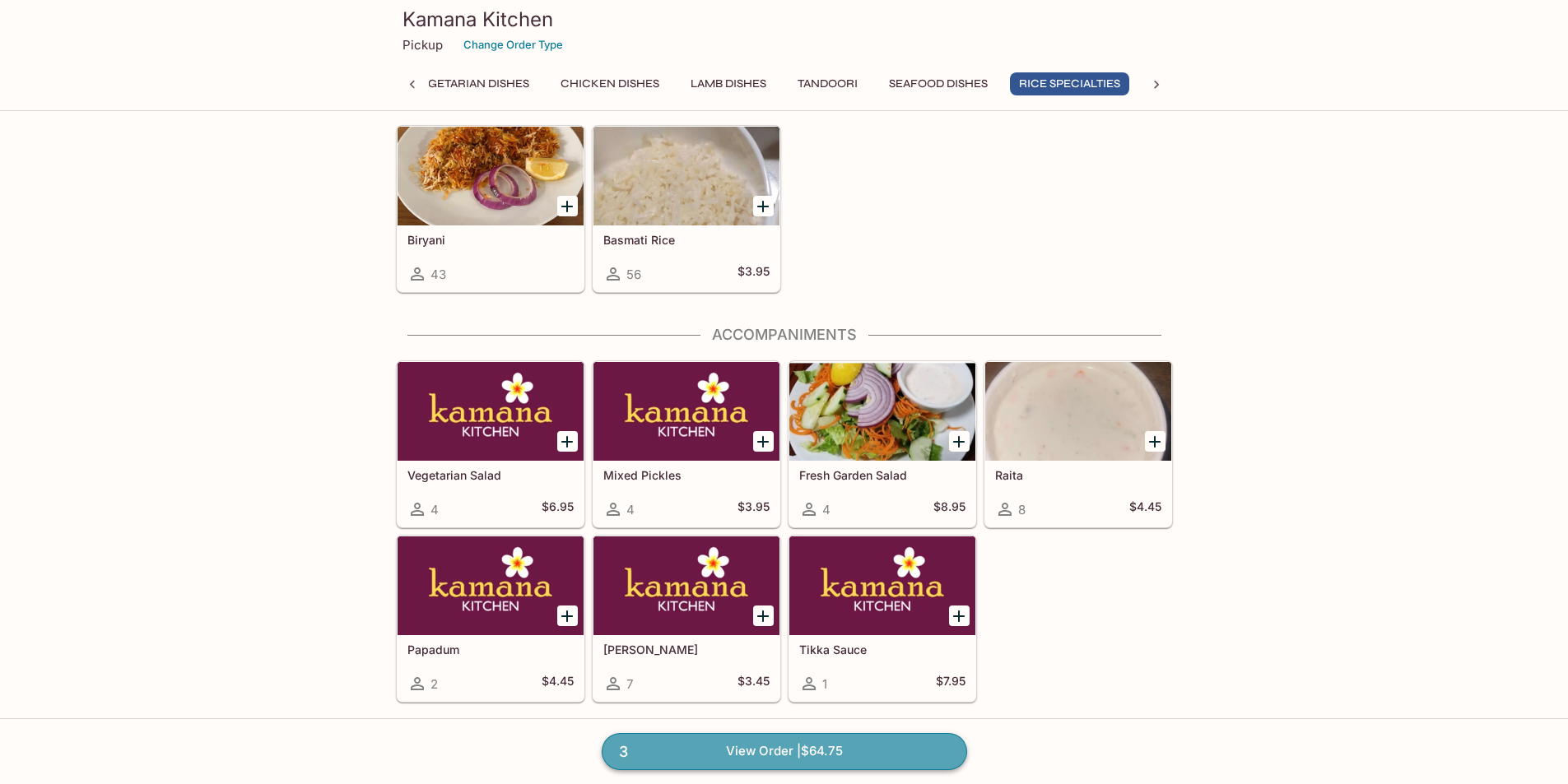
click at [875, 752] on link "3 View Order | $64.75" at bounding box center [785, 751] width 366 height 36
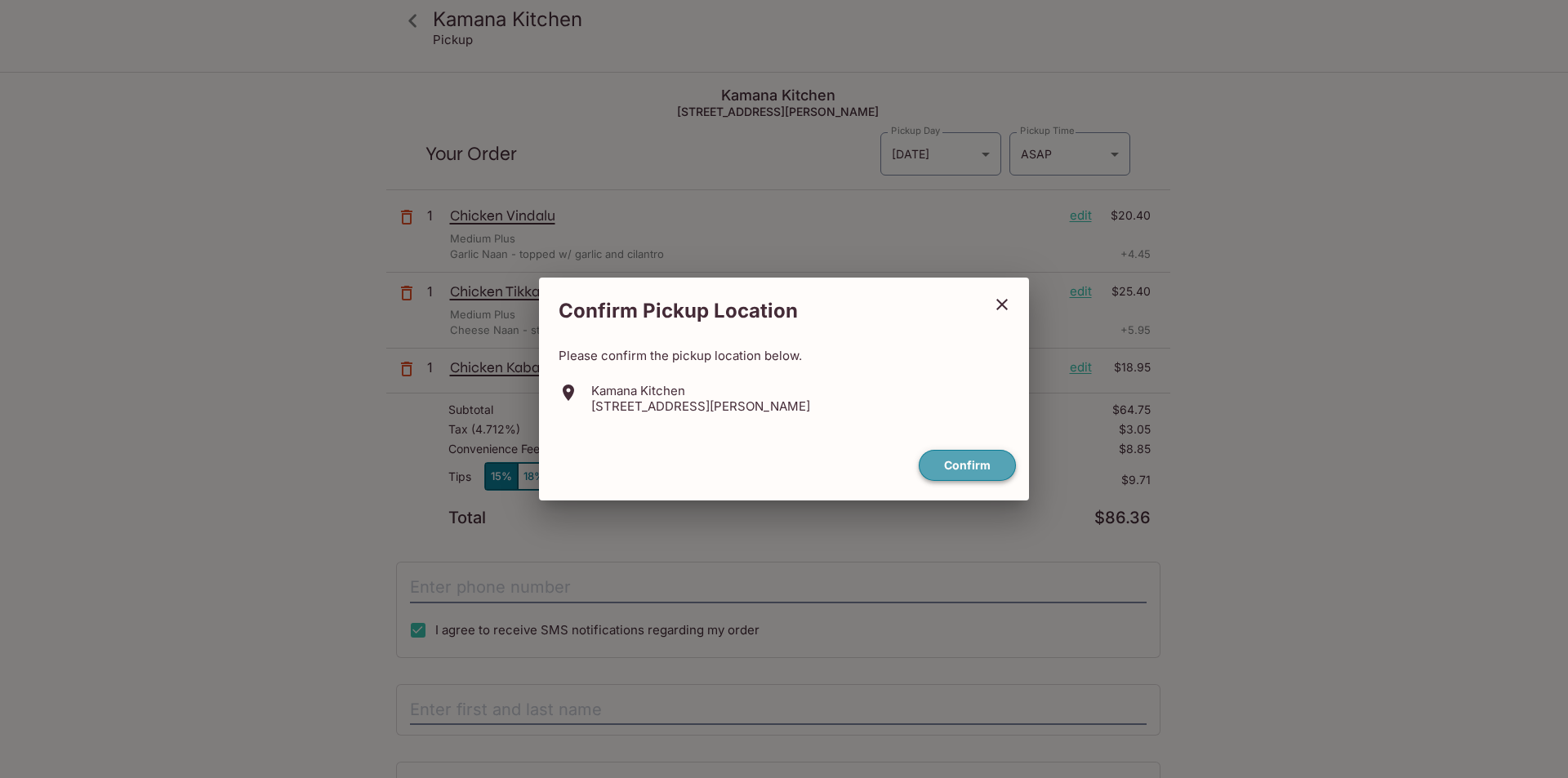
click at [954, 461] on button "Confirm" at bounding box center [967, 465] width 98 height 32
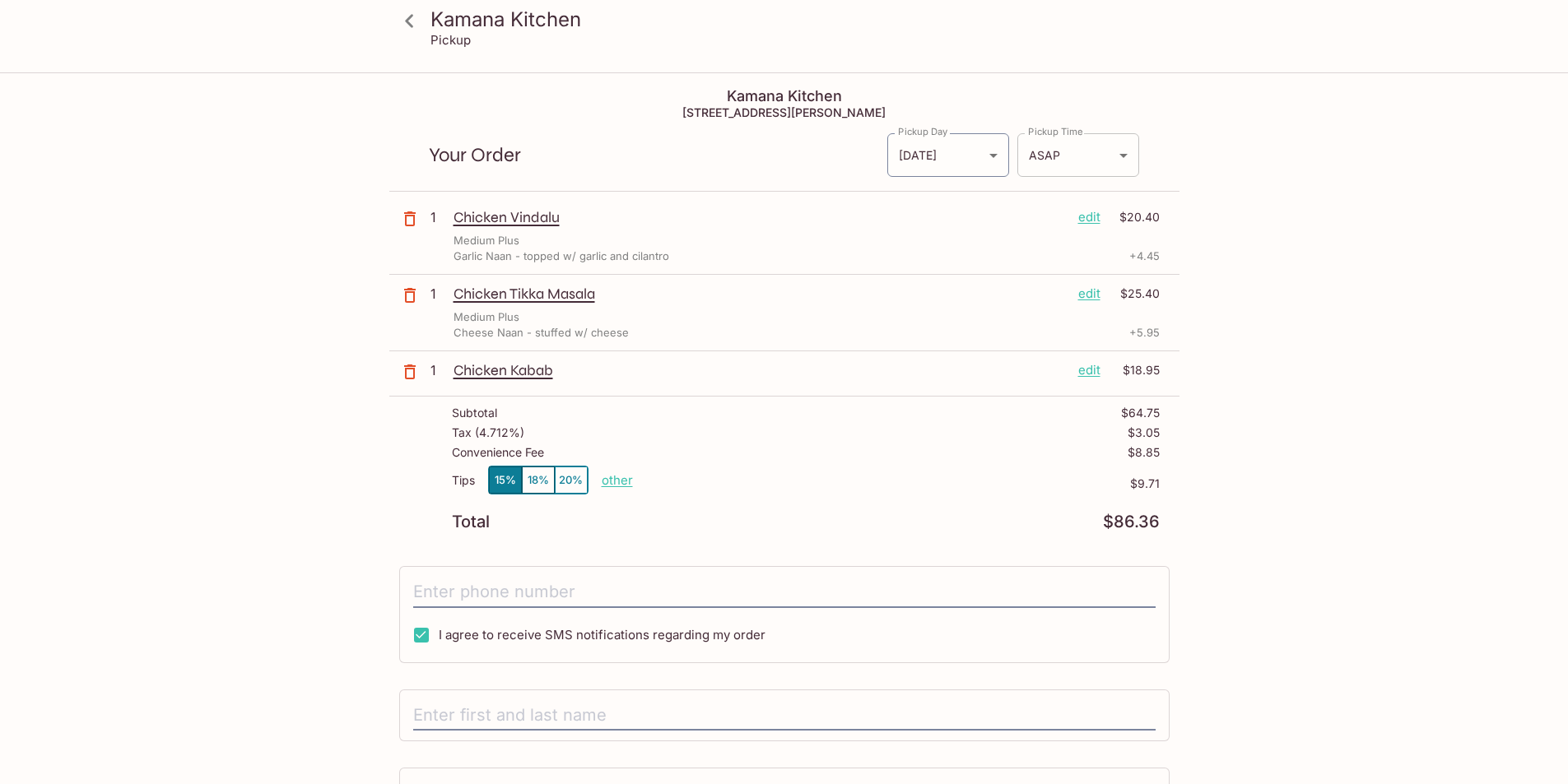
click at [1058, 162] on body "Kamana Kitchen Pickup Kamana Kitchen [STREET_ADDRESS][PERSON_NAME] Your Order P…" at bounding box center [784, 466] width 1568 height 784
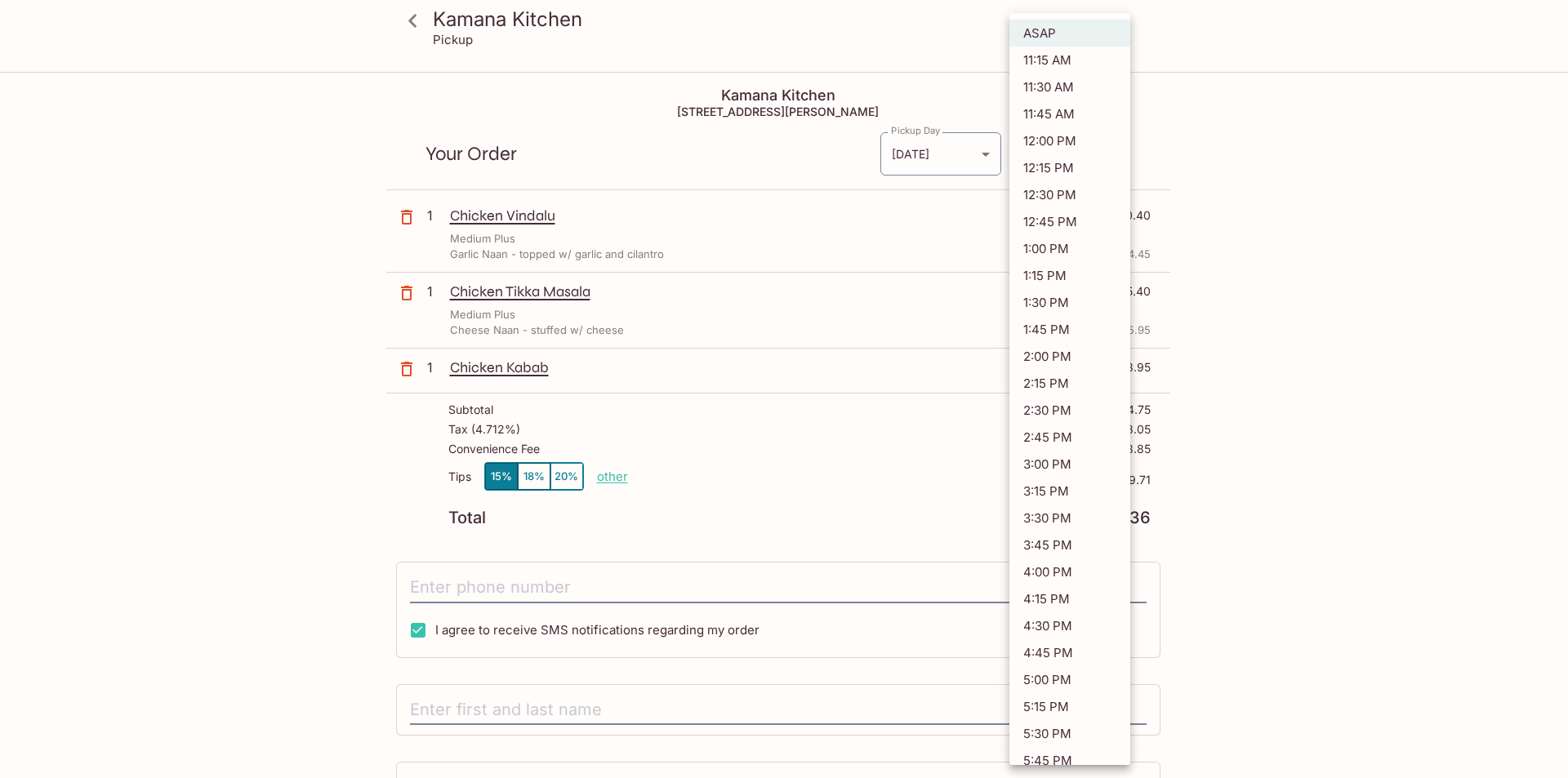
click at [1065, 147] on li "12:00 PM" at bounding box center [1070, 141] width 121 height 27
type input "[DATE]T22:00:14.000000Z"
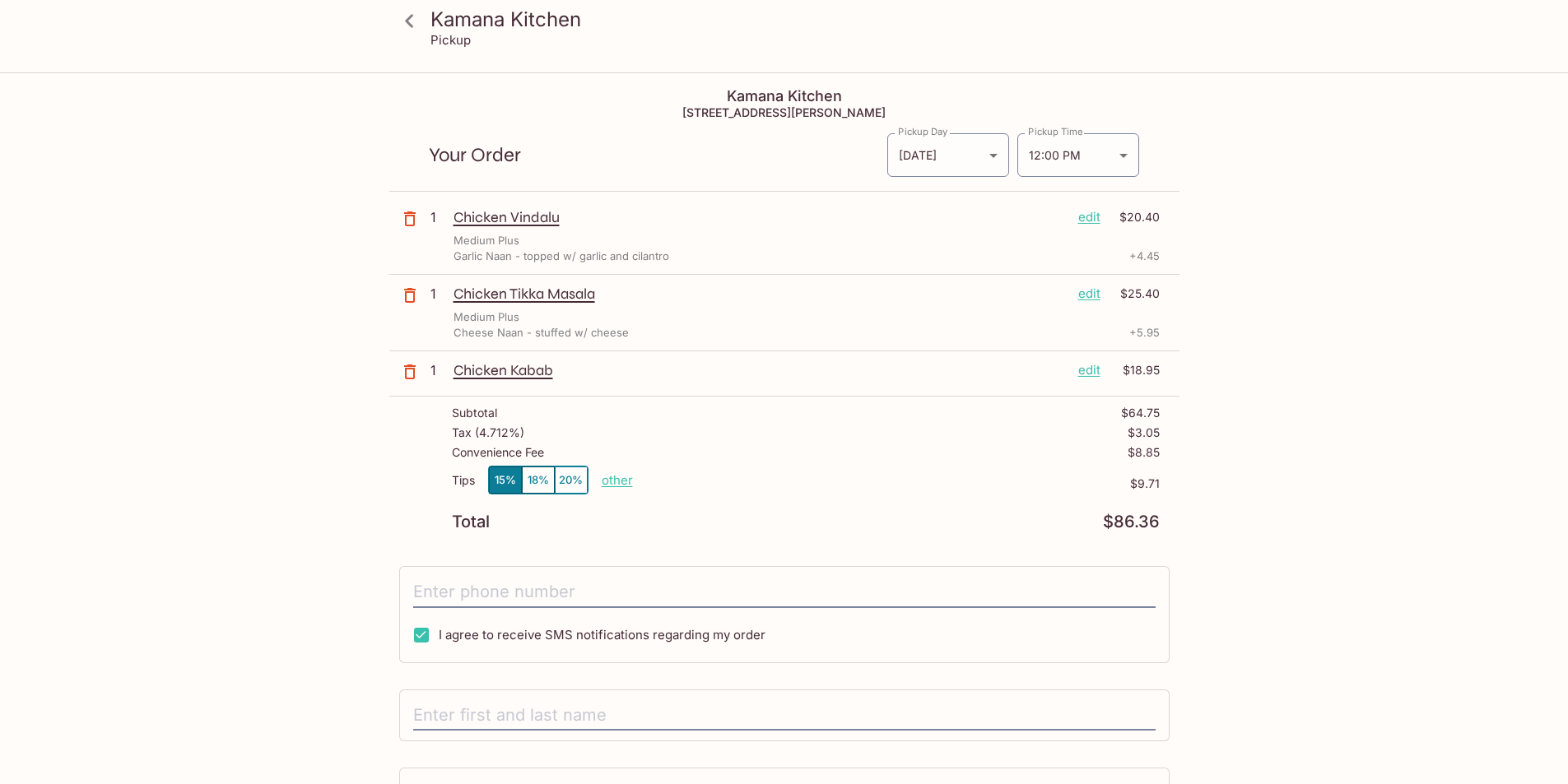
click at [613, 477] on p "other" at bounding box center [618, 480] width 31 height 16
click at [738, 481] on input "9.71" at bounding box center [712, 481] width 52 height 18
type input "0.00"
click at [624, 481] on p "other" at bounding box center [618, 480] width 31 height 16
type input "0.00"
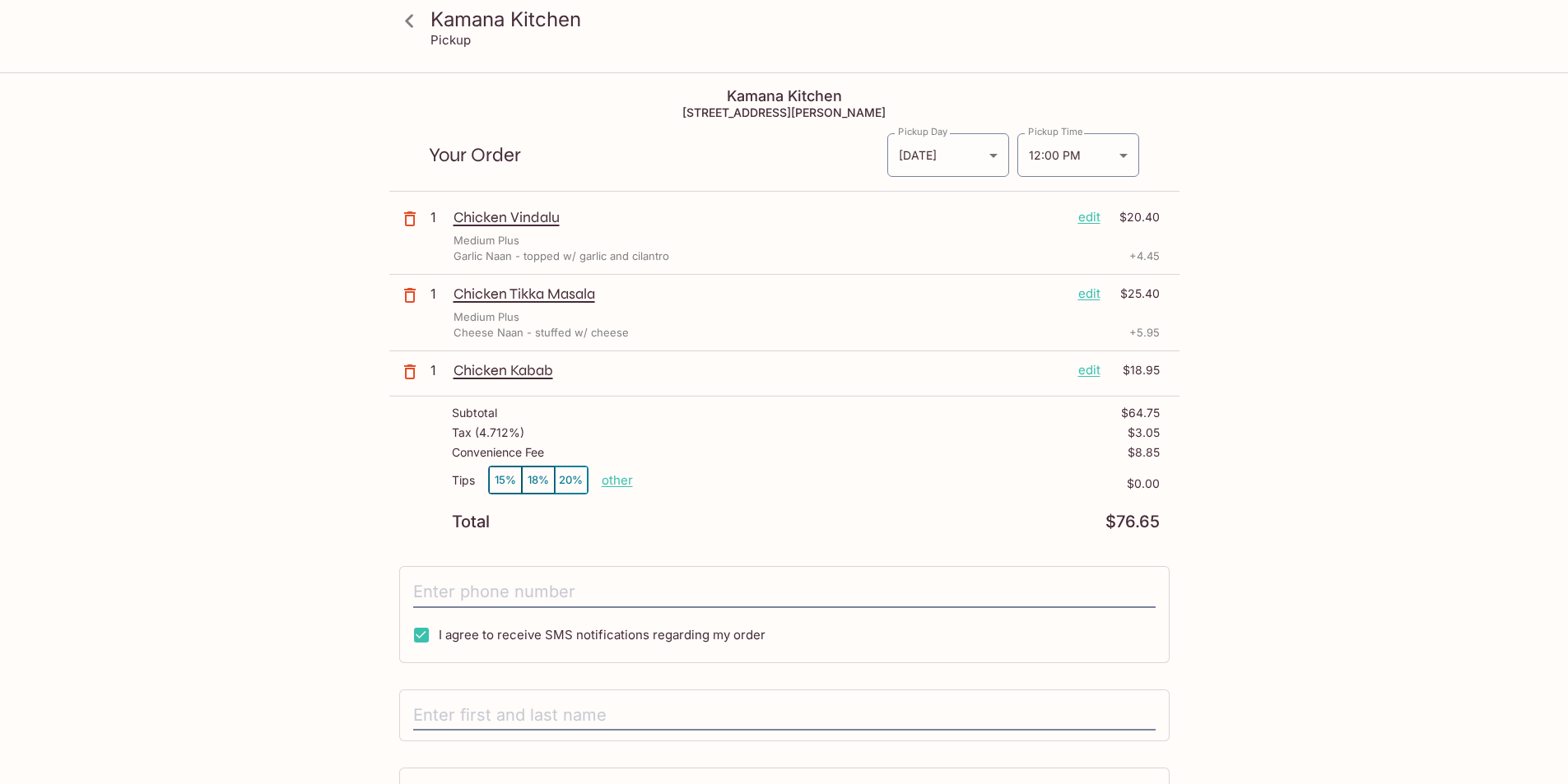
click at [657, 464] on div "Convenience Fee $8.85" at bounding box center [806, 455] width 708 height 19
click at [633, 478] on p "$0.00" at bounding box center [896, 483] width 527 height 13
drag, startPoint x: 1163, startPoint y: 457, endPoint x: 1118, endPoint y: 453, distance: 45.2
click at [1118, 453] on div "Subtotal $64.75 Tax ( 4.712% ) $3.05 Convenience Fee $8.85 Tips 15% 18% 20% oth…" at bounding box center [785, 469] width 790 height 143
click at [1107, 453] on div "Convenience Fee $8.85" at bounding box center [806, 455] width 708 height 19
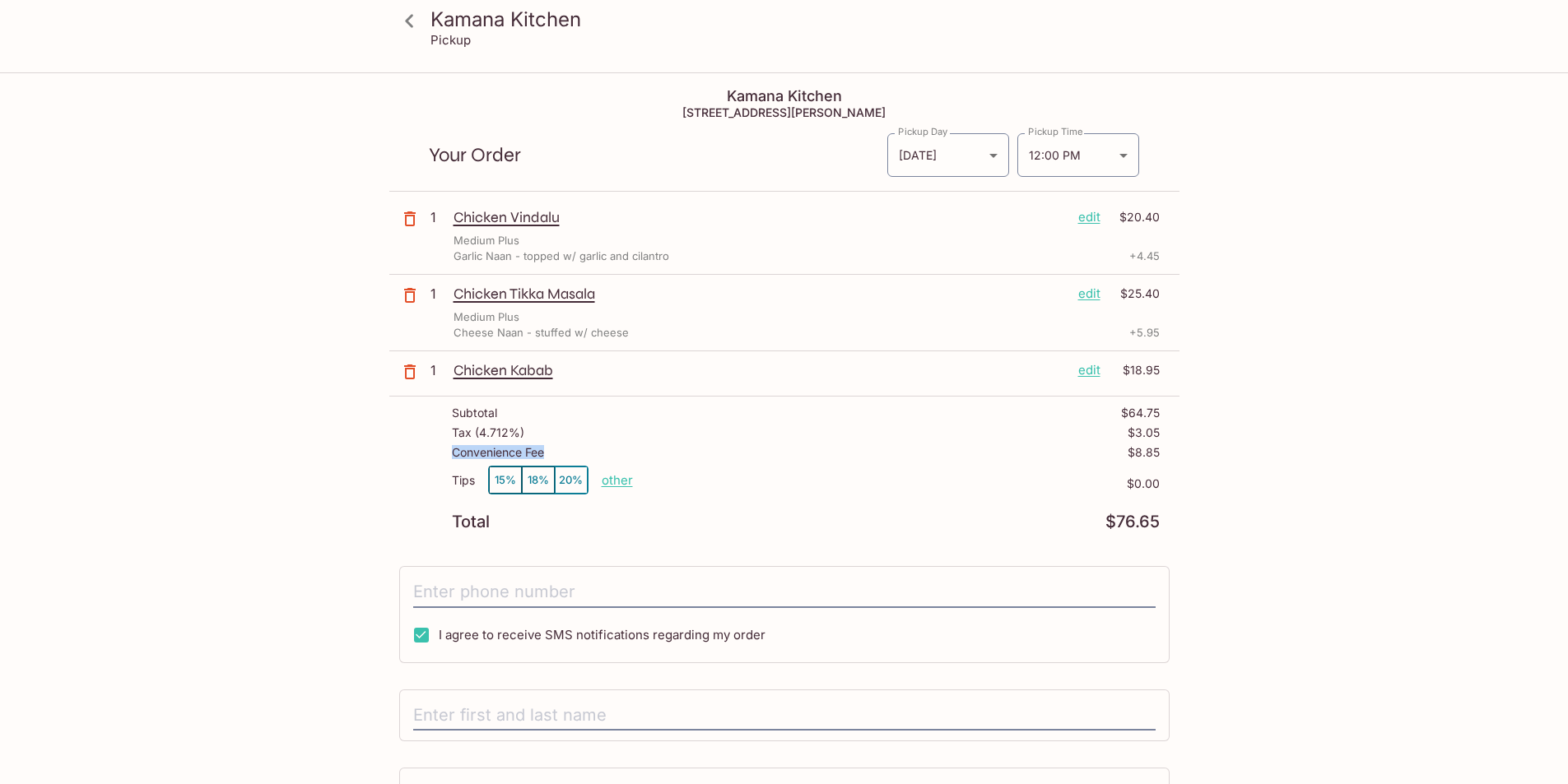
drag, startPoint x: 549, startPoint y: 450, endPoint x: 424, endPoint y: 447, distance: 125.0
click at [424, 447] on div "Subtotal $64.75 Tax ( 4.712% ) $3.05 Convenience Fee $8.85 Tips 15% 18% 20% oth…" at bounding box center [785, 469] width 790 height 143
click at [422, 447] on div "Subtotal $64.75 Tax ( 4.712% ) $3.05 Convenience Fee $8.85 Tips 15% 18% 20% oth…" at bounding box center [785, 469] width 790 height 143
click at [420, 447] on div "Subtotal $64.75 Tax ( 4.712% ) $3.05 Convenience Fee $8.85 Tips 15% 18% 20% oth…" at bounding box center [785, 469] width 790 height 143
click at [258, 316] on div "Kamana Kitchen Pickup Kamana Kitchen [STREET_ADDRESS][PERSON_NAME] Your Order P…" at bounding box center [784, 497] width 1053 height 846
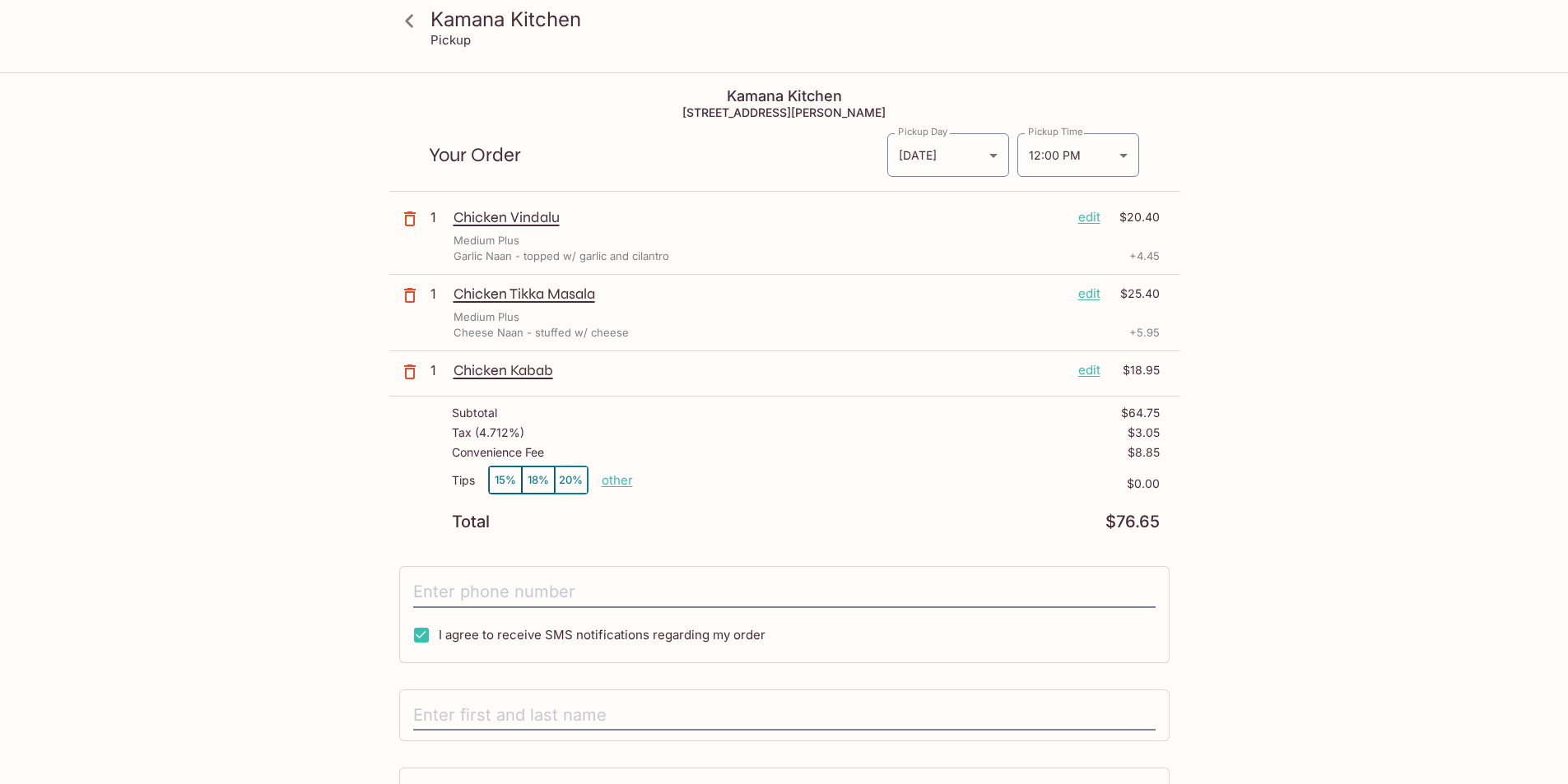
click at [1080, 83] on div "Kamana Kitchen [STREET_ADDRESS][PERSON_NAME]" at bounding box center [785, 97] width 790 height 45
